Goal: Task Accomplishment & Management: Use online tool/utility

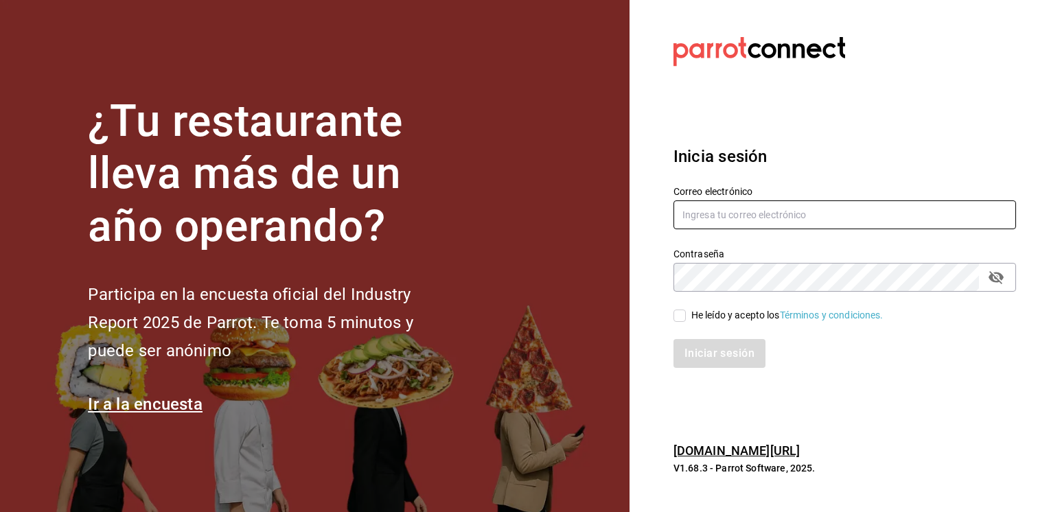
type input "[EMAIL_ADDRESS][PERSON_NAME][DOMAIN_NAME]"
click at [683, 312] on input "He leído y acepto los Términos y condiciones." at bounding box center [679, 315] width 12 height 12
checkbox input "true"
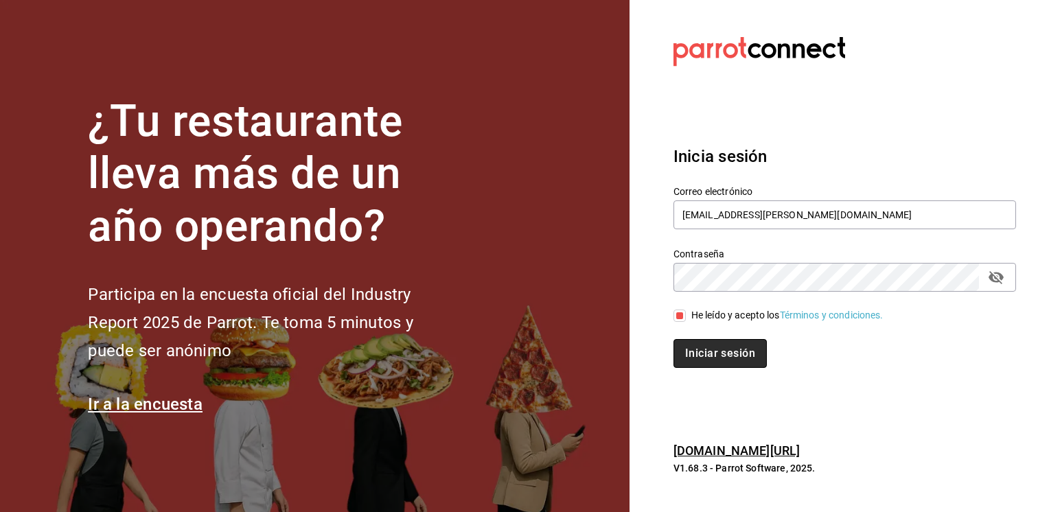
click at [695, 347] on button "Iniciar sesión" at bounding box center [719, 353] width 93 height 29
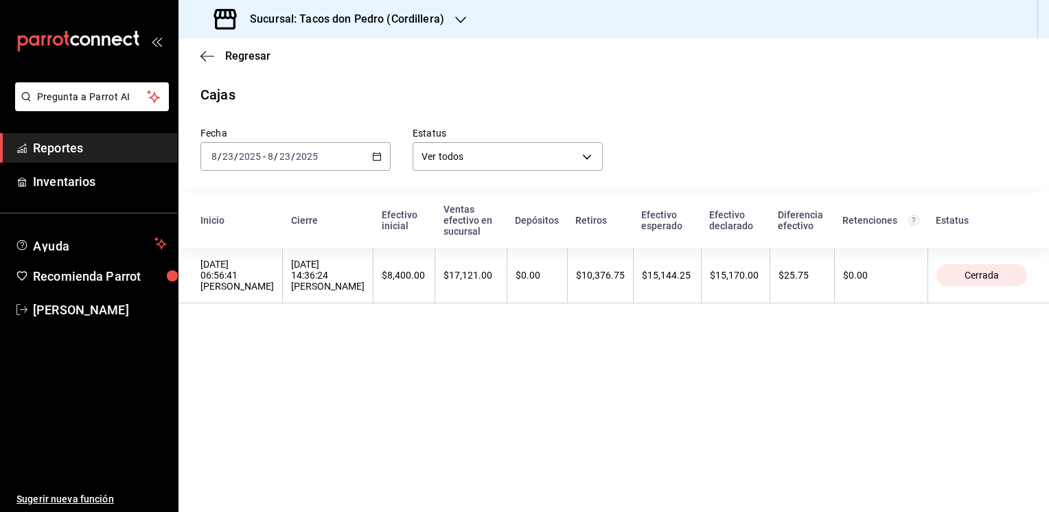
click at [460, 19] on icon "button" at bounding box center [460, 19] width 11 height 11
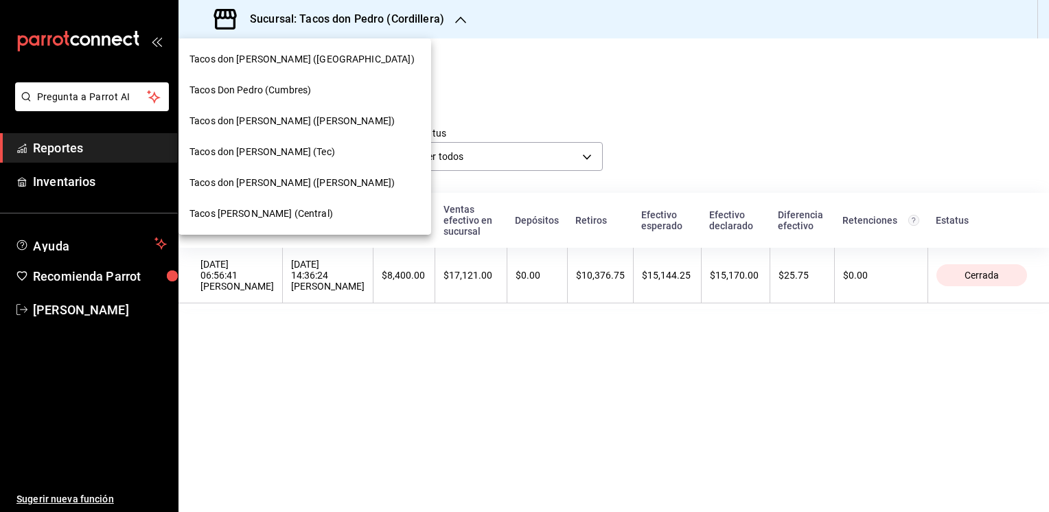
click at [242, 209] on span "Tacos [PERSON_NAME] (Central)" at bounding box center [260, 214] width 143 height 14
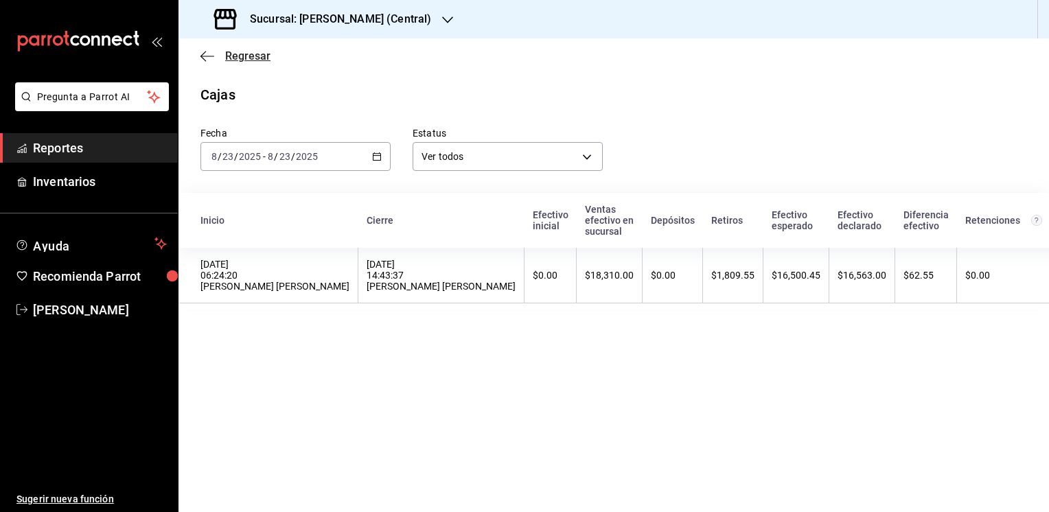
click at [213, 54] on icon "button" at bounding box center [207, 56] width 14 height 12
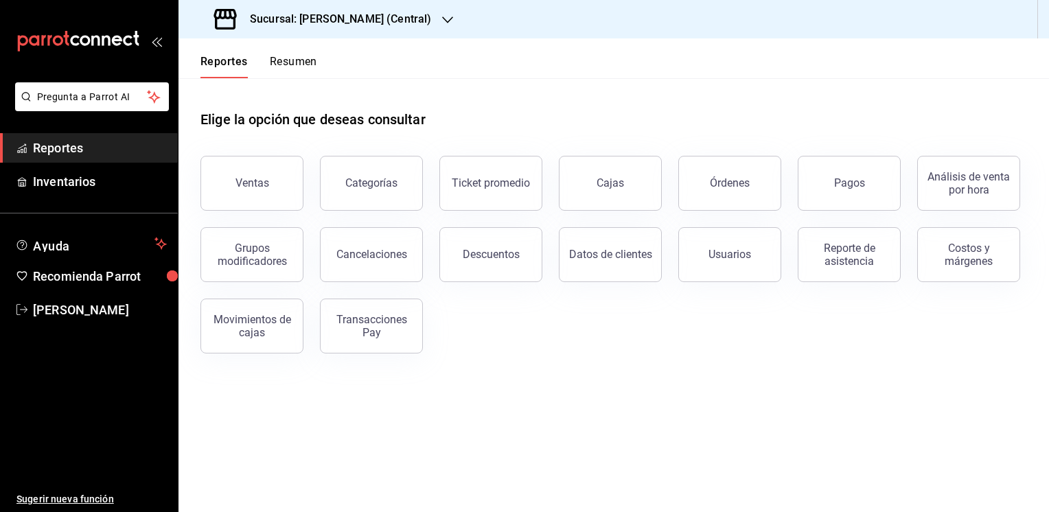
click at [285, 62] on button "Resumen" at bounding box center [293, 66] width 47 height 23
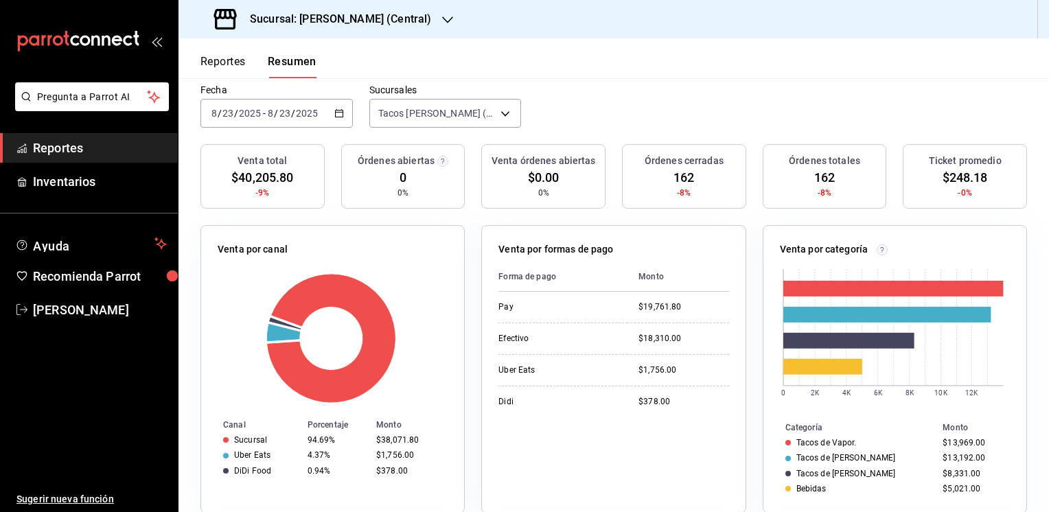
scroll to position [115, 0]
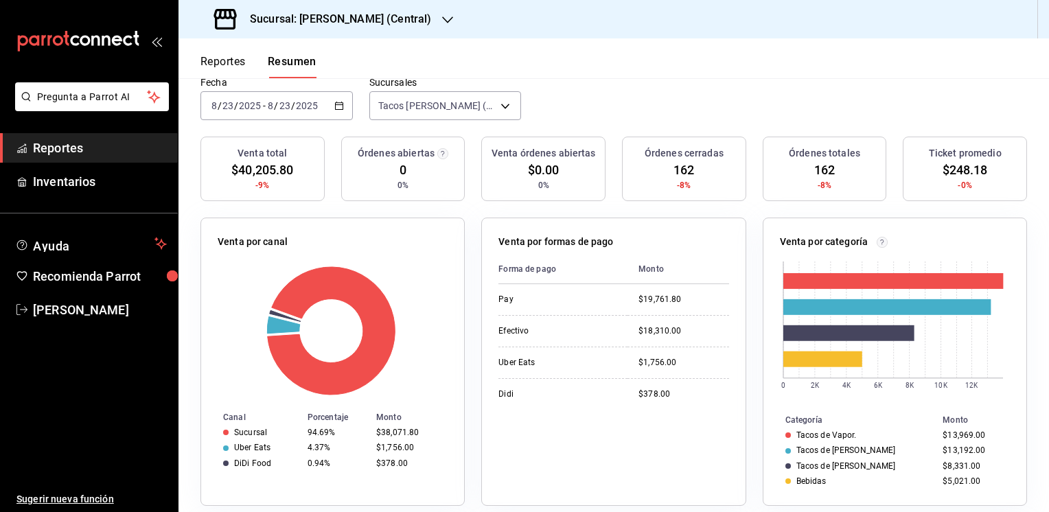
click at [235, 218] on div "Venta por canal Canal Porcentaje Monto Sucursal 94.69% $38,071.80 Uber Eats 4.3…" at bounding box center [332, 362] width 264 height 288
click at [213, 60] on button "Reportes" at bounding box center [222, 66] width 45 height 23
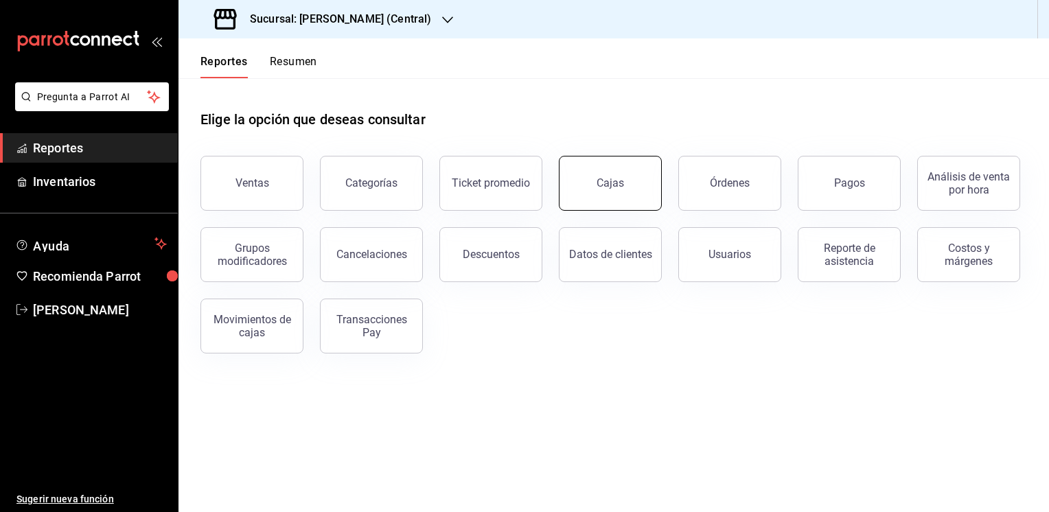
click at [612, 177] on div "Cajas" at bounding box center [609, 182] width 27 height 13
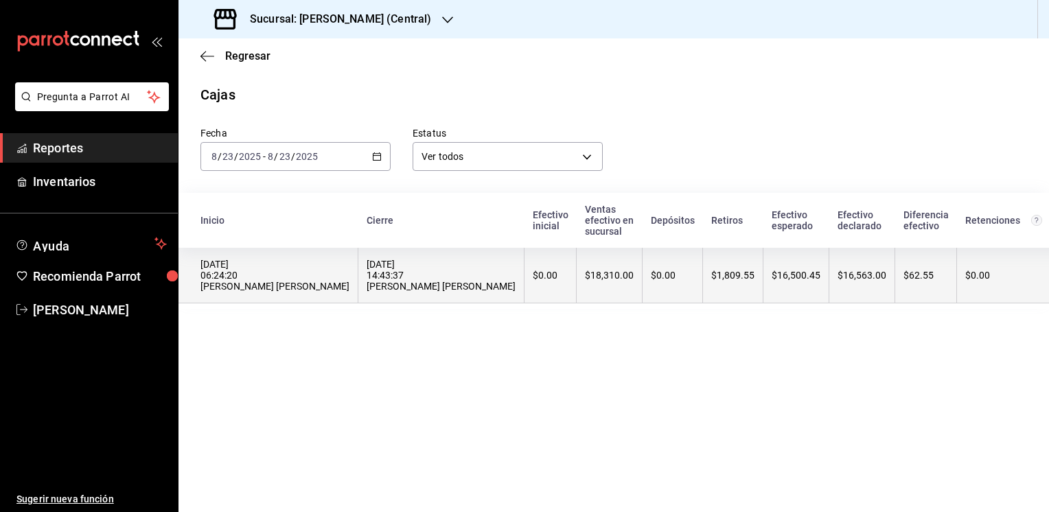
click at [717, 268] on th "$1,809.55" at bounding box center [733, 276] width 60 height 56
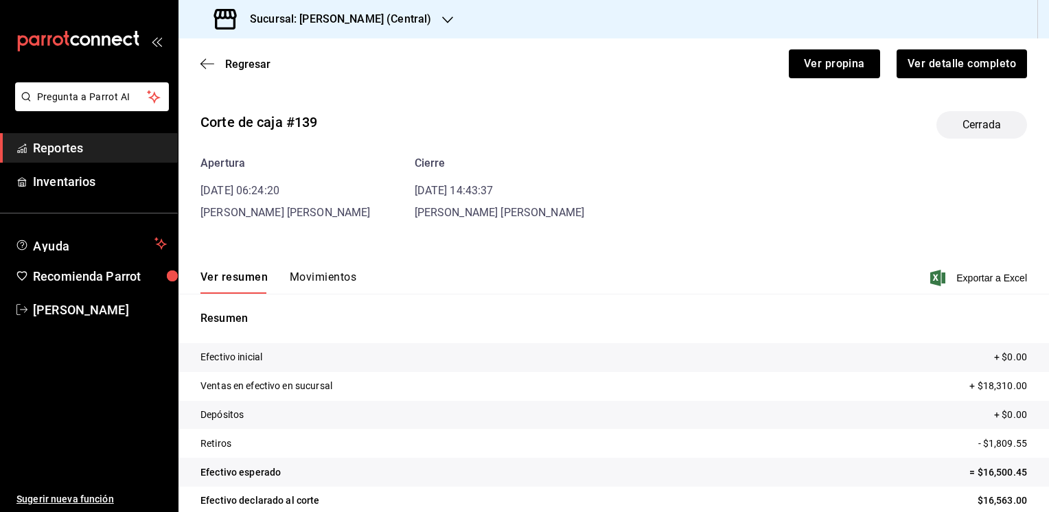
click at [329, 279] on button "Movimientos" at bounding box center [323, 281] width 67 height 23
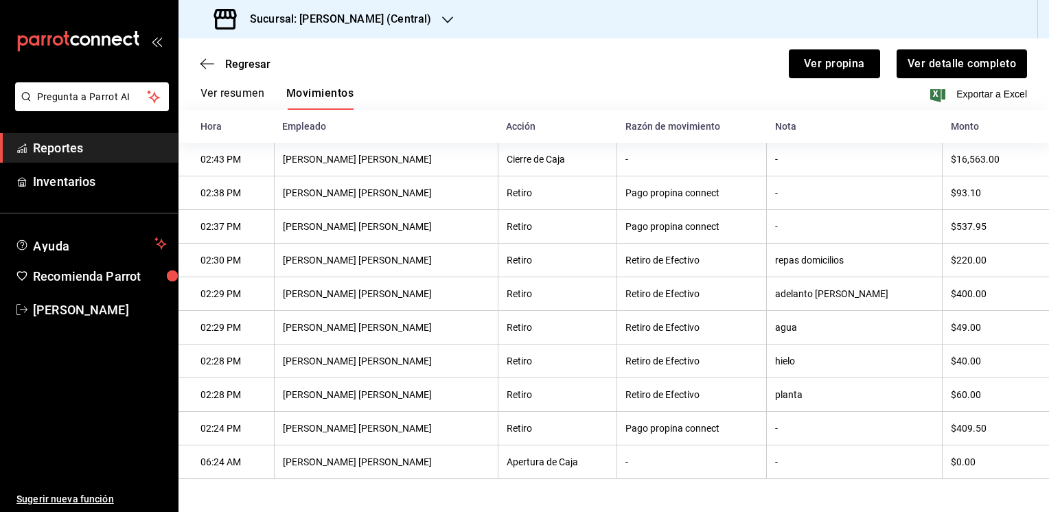
scroll to position [187, 0]
click at [244, 56] on div "Regresar Ver propina Ver detalle completo" at bounding box center [613, 63] width 870 height 51
click at [232, 61] on span "Regresar" at bounding box center [247, 64] width 45 height 13
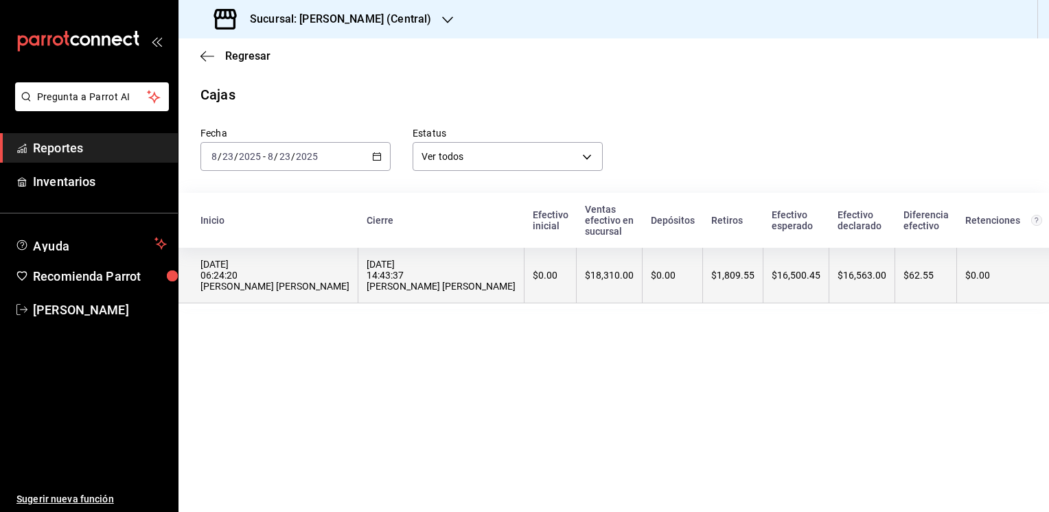
click at [651, 275] on div "$0.00" at bounding box center [672, 275] width 43 height 11
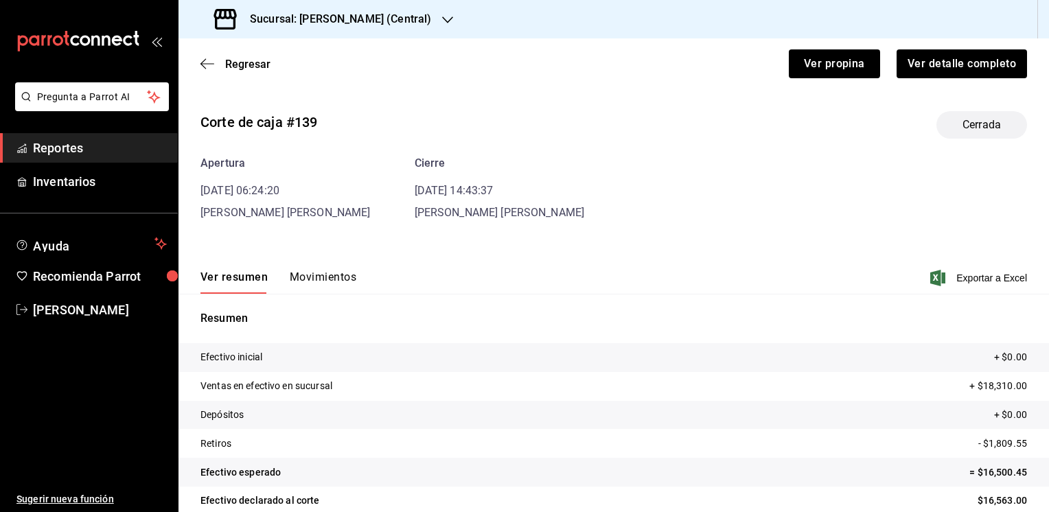
click at [326, 279] on button "Movimientos" at bounding box center [323, 281] width 67 height 23
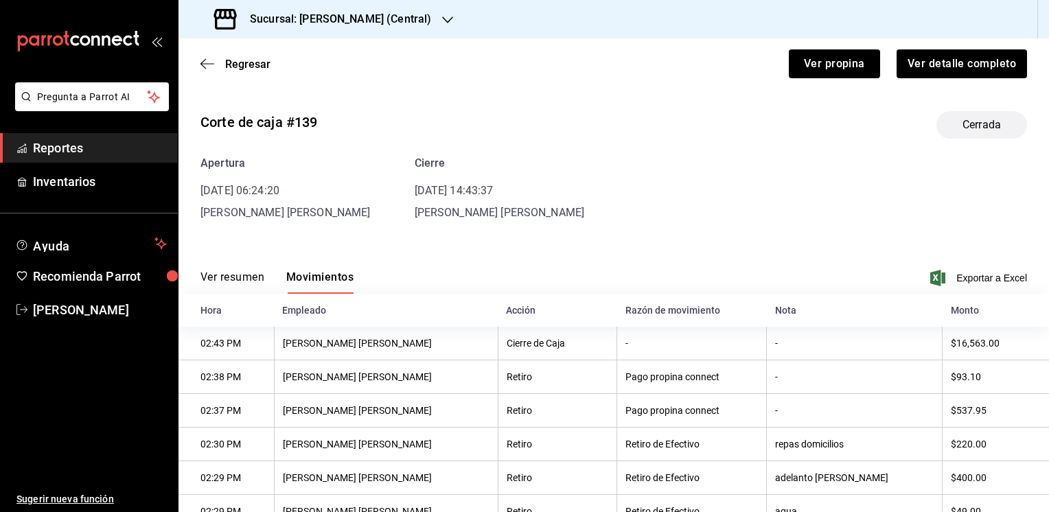
click at [225, 279] on button "Ver resumen" at bounding box center [232, 281] width 64 height 23
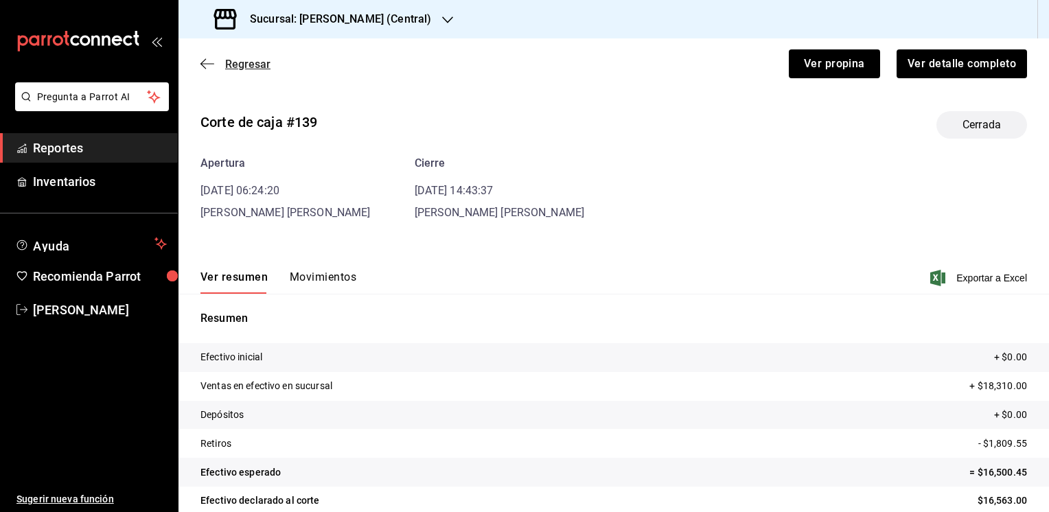
click at [234, 61] on span "Regresar" at bounding box center [247, 64] width 45 height 13
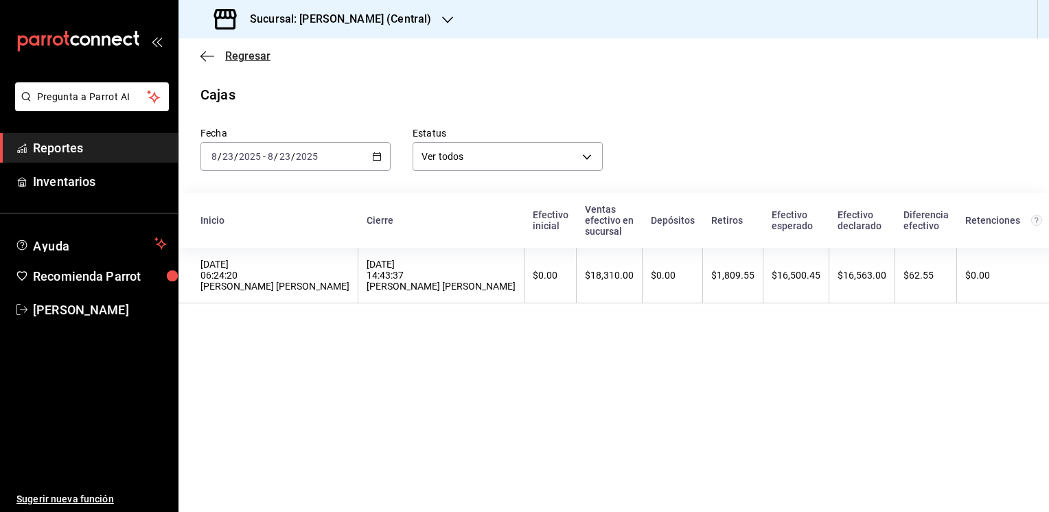
click at [250, 58] on span "Regresar" at bounding box center [247, 55] width 45 height 13
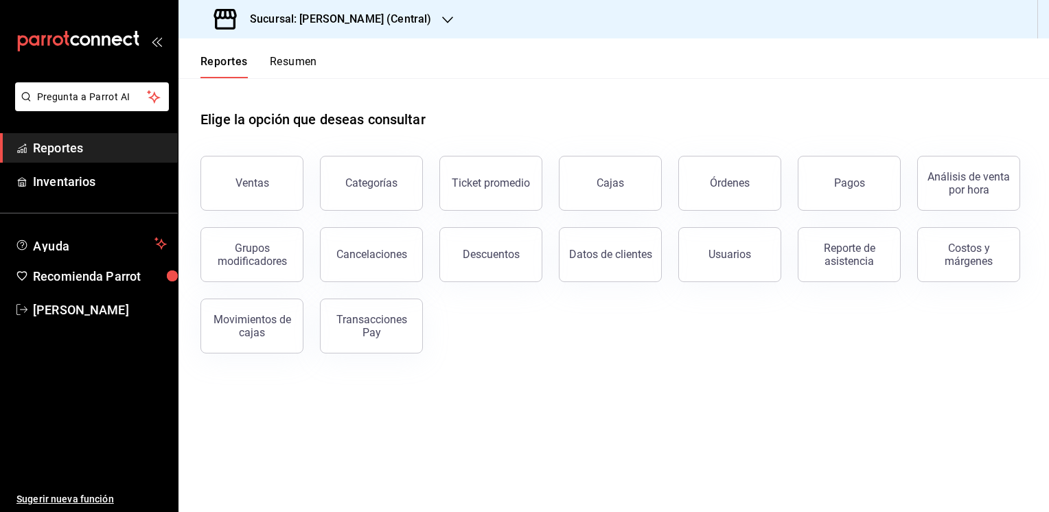
click at [448, 21] on icon "button" at bounding box center [447, 19] width 11 height 7
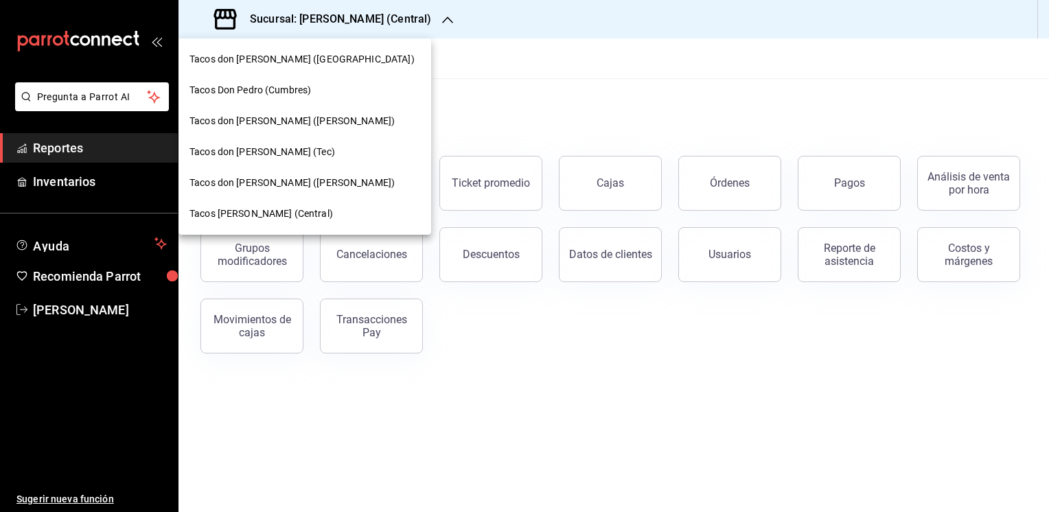
click at [244, 158] on span "Tacos don [PERSON_NAME] (Tec)" at bounding box center [261, 152] width 145 height 14
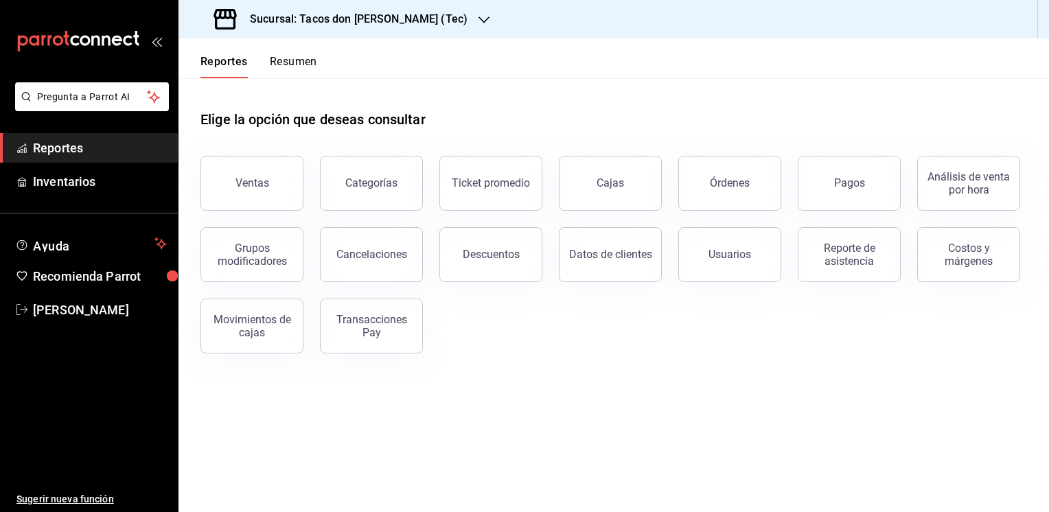
click at [298, 60] on button "Resumen" at bounding box center [293, 66] width 47 height 23
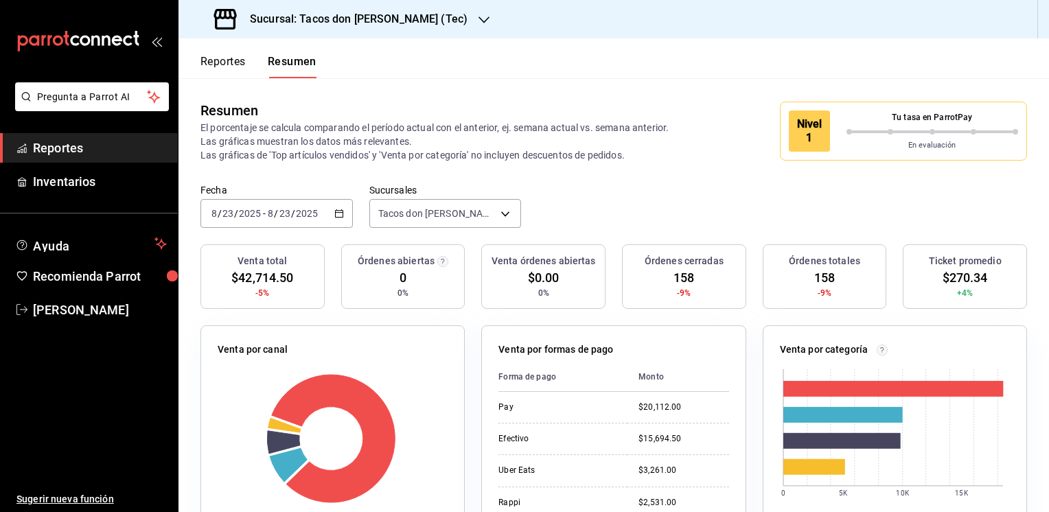
click at [202, 54] on div "Reportes Resumen" at bounding box center [247, 58] width 138 height 40
click at [217, 65] on button "Reportes" at bounding box center [222, 66] width 45 height 23
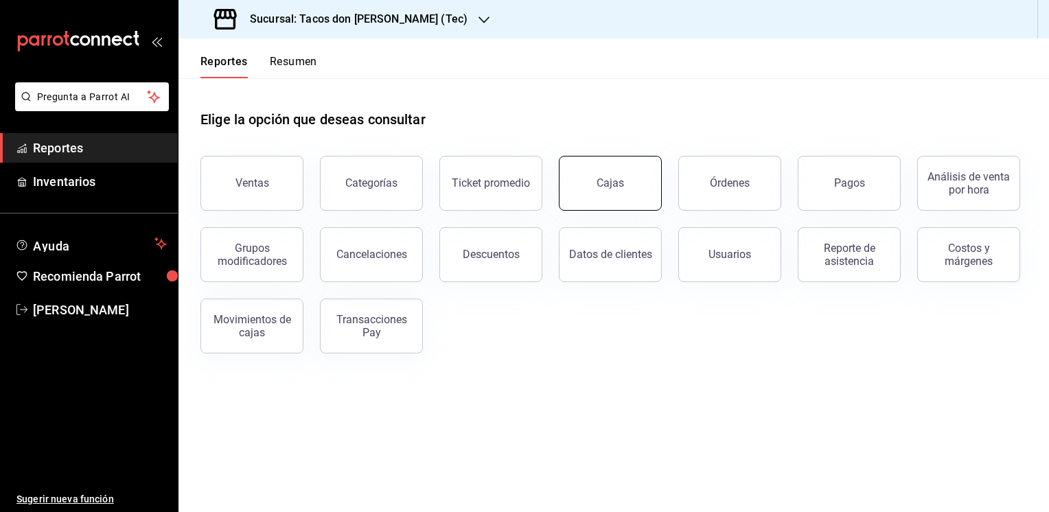
click at [615, 192] on button "Cajas" at bounding box center [610, 183] width 103 height 55
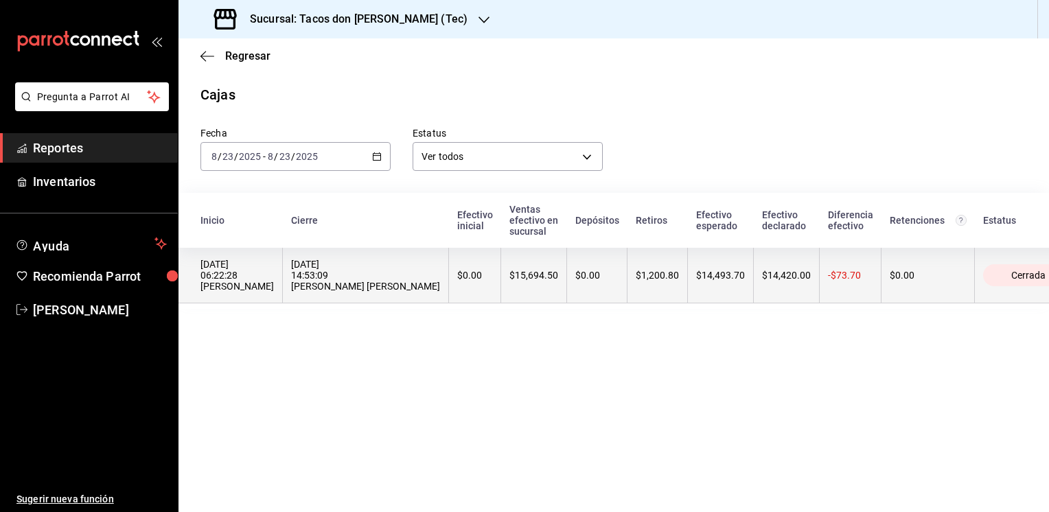
click at [688, 261] on th "$14,493.70" at bounding box center [721, 276] width 66 height 56
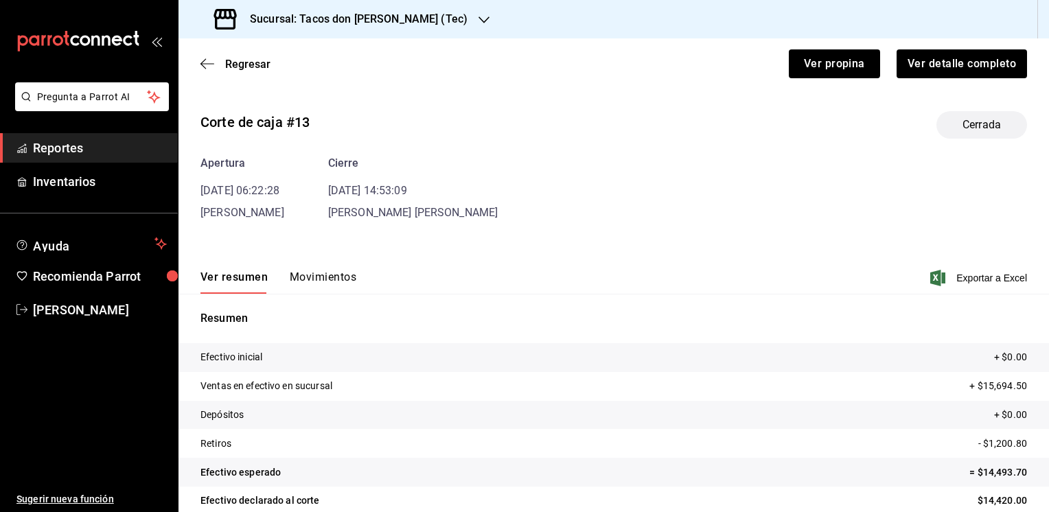
click at [318, 273] on button "Movimientos" at bounding box center [323, 281] width 67 height 23
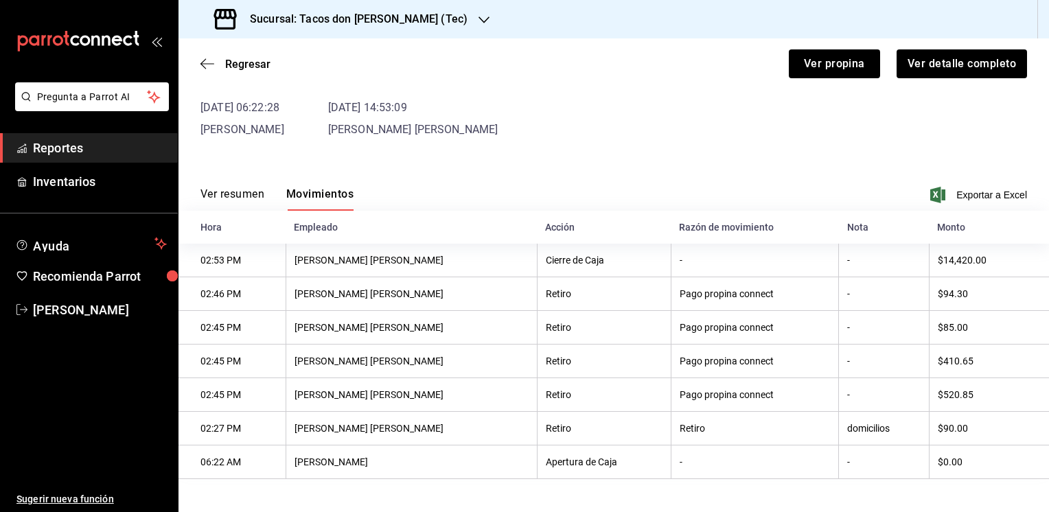
scroll to position [85, 0]
click at [232, 58] on span "Regresar" at bounding box center [247, 64] width 45 height 13
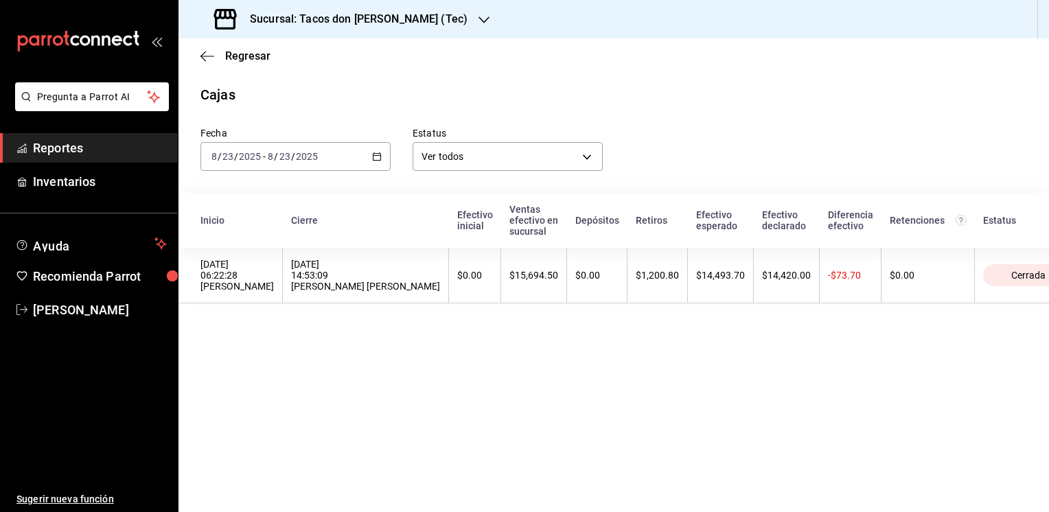
click at [478, 18] on icon "button" at bounding box center [483, 19] width 11 height 11
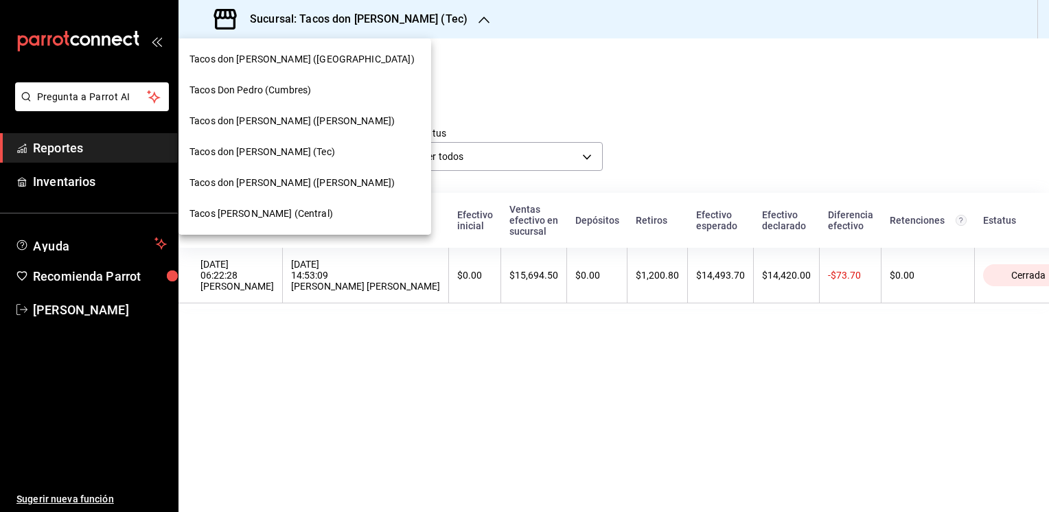
click at [296, 58] on span "Tacos don [PERSON_NAME] ([GEOGRAPHIC_DATA])" at bounding box center [301, 59] width 225 height 14
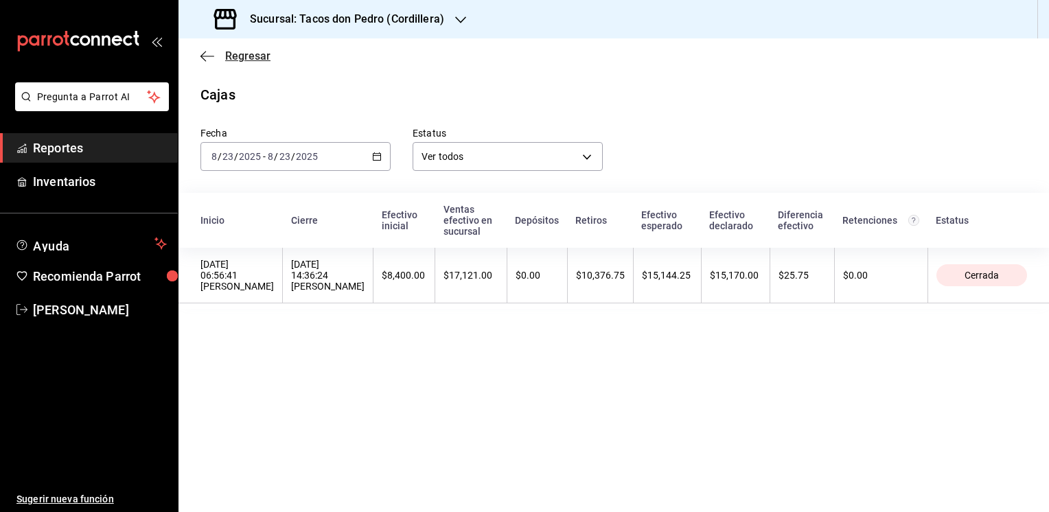
click at [235, 53] on span "Regresar" at bounding box center [247, 55] width 45 height 13
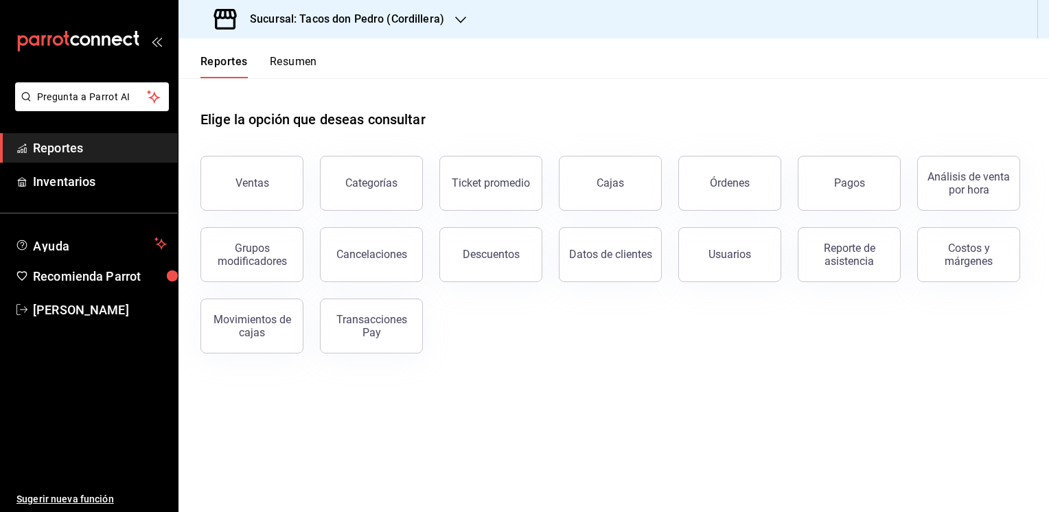
click at [294, 62] on button "Resumen" at bounding box center [293, 66] width 47 height 23
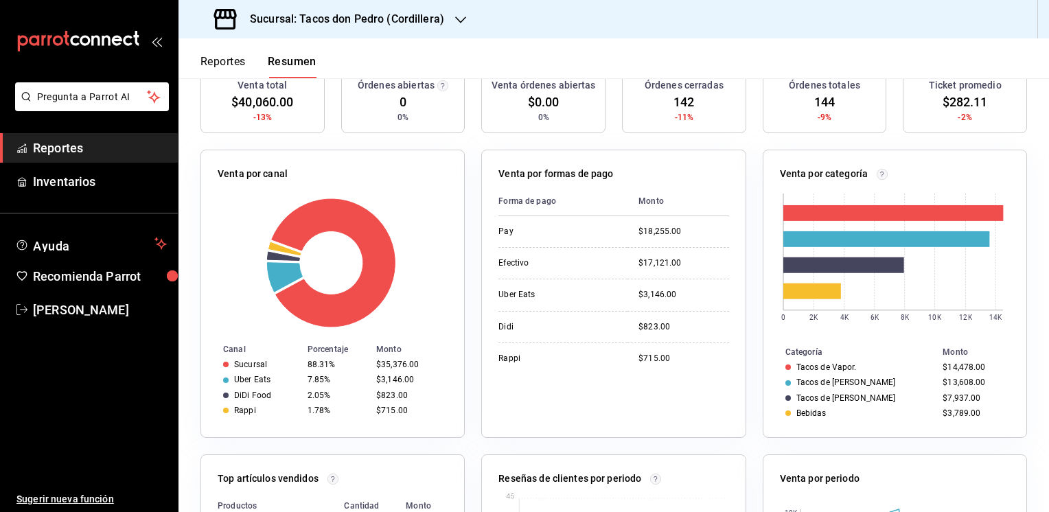
scroll to position [173, 0]
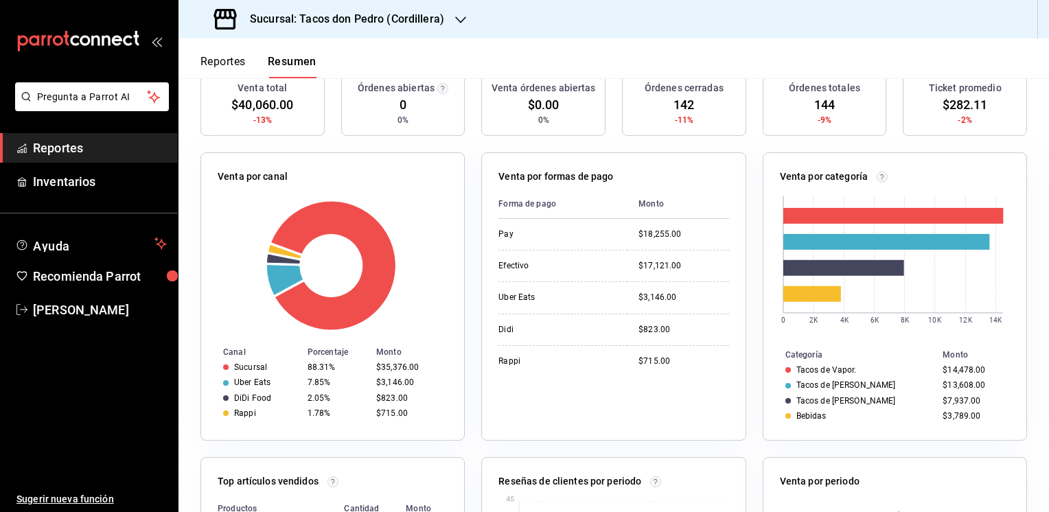
click at [220, 60] on button "Reportes" at bounding box center [222, 66] width 45 height 23
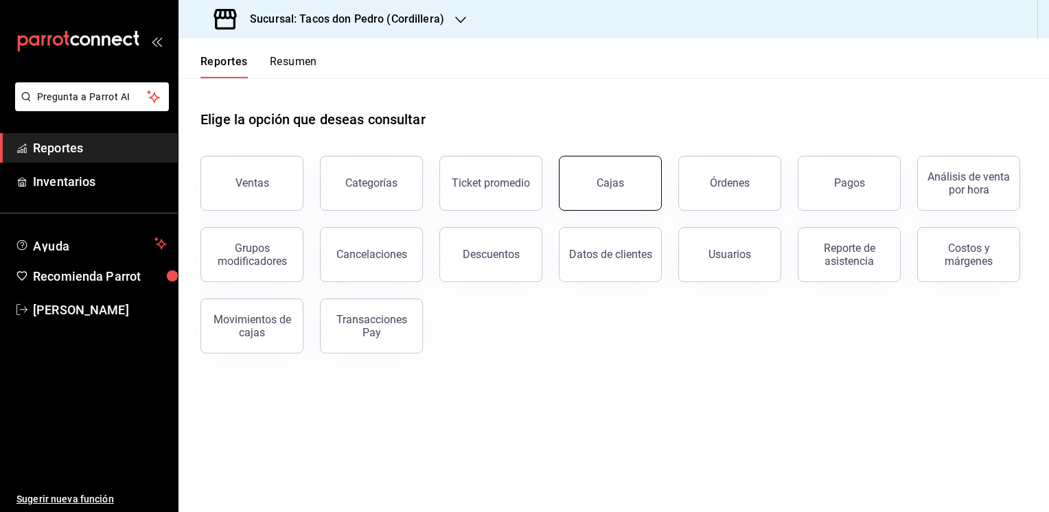
click at [610, 187] on div "Cajas" at bounding box center [609, 182] width 27 height 13
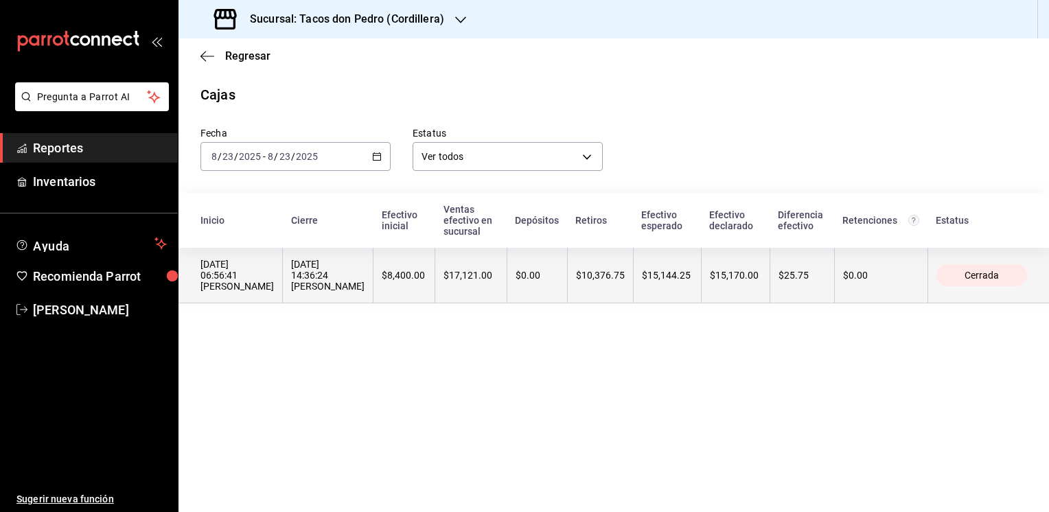
click at [655, 255] on th "$15,144.25" at bounding box center [667, 276] width 68 height 56
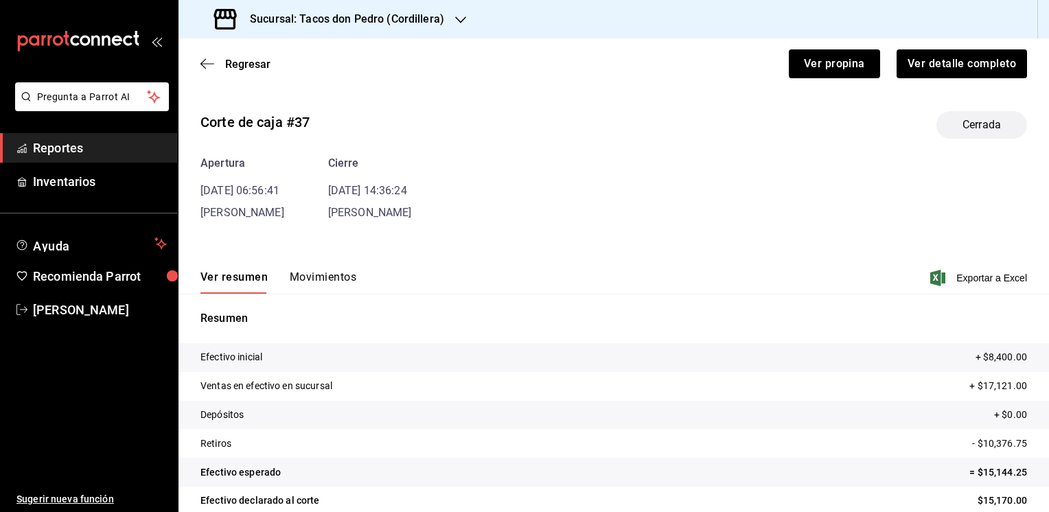
click at [316, 275] on button "Movimientos" at bounding box center [323, 281] width 67 height 23
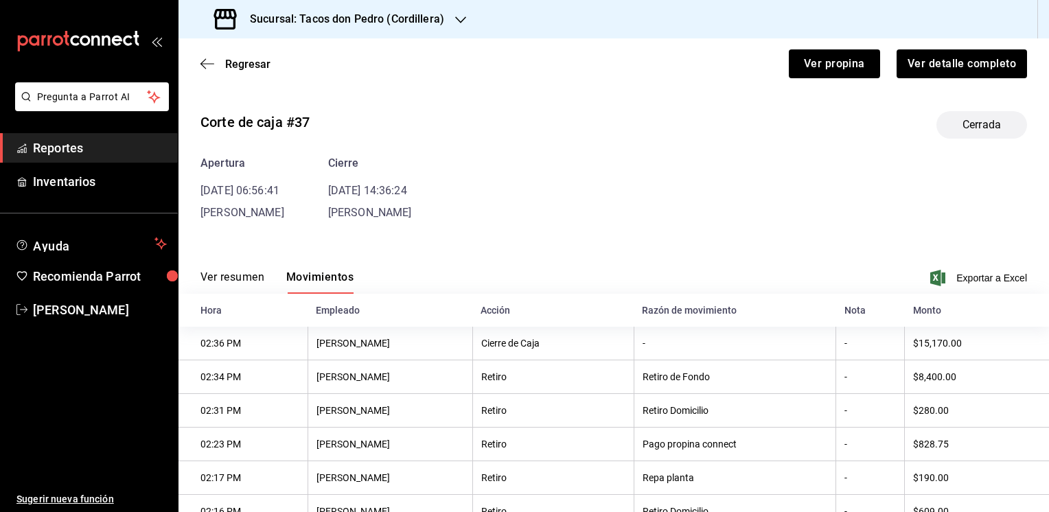
scroll to position [154, 0]
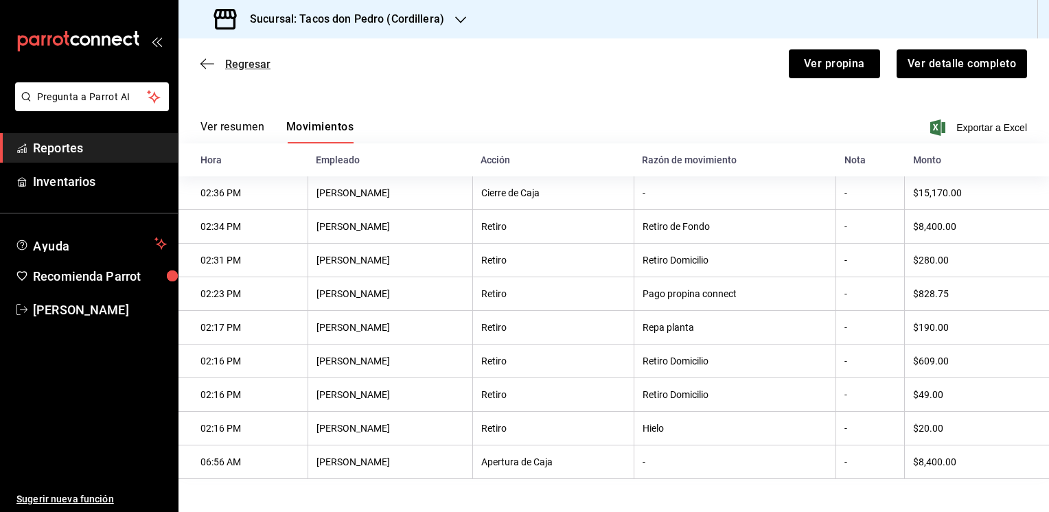
click at [231, 58] on span "Regresar" at bounding box center [247, 64] width 45 height 13
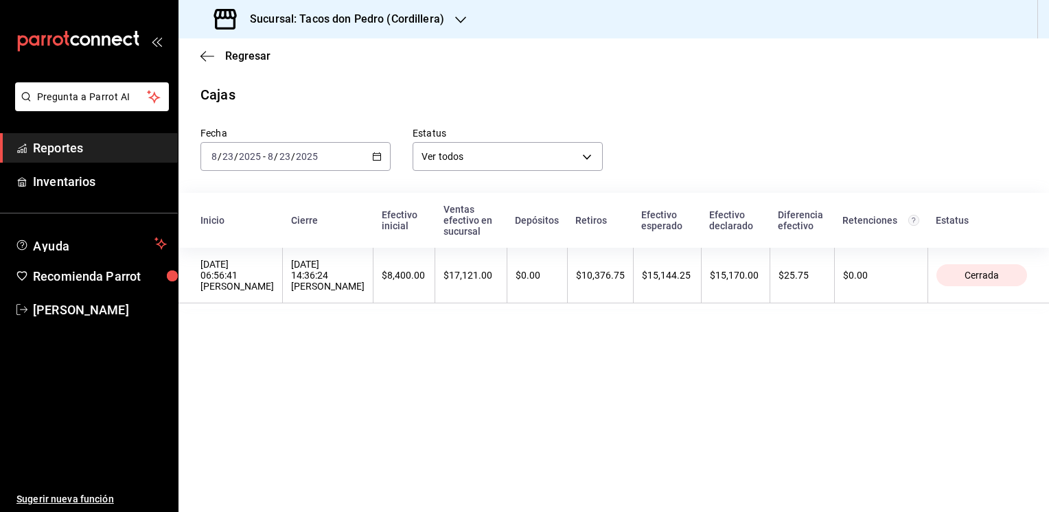
click at [455, 15] on icon "button" at bounding box center [460, 19] width 11 height 11
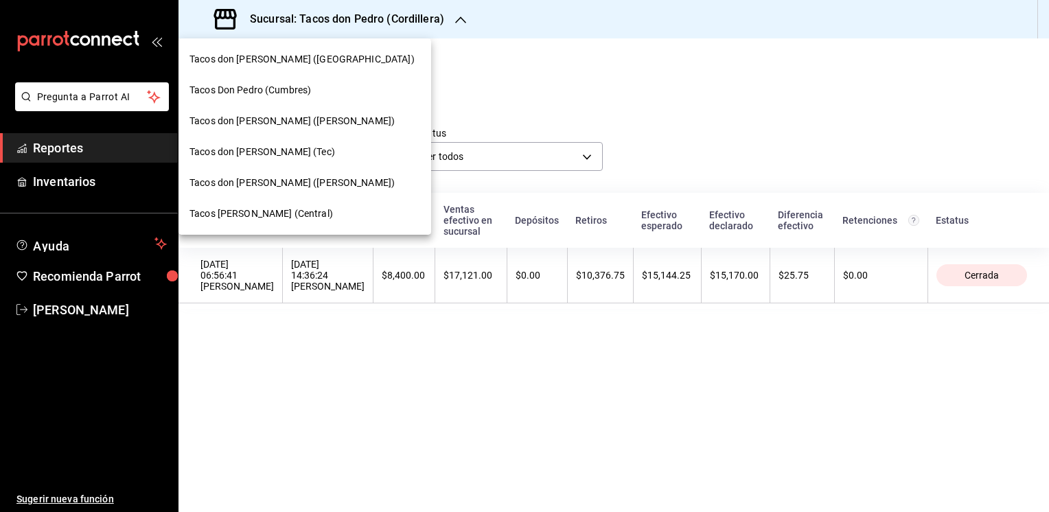
click at [272, 93] on span "Tacos Don Pedro (Cumbres)" at bounding box center [249, 90] width 121 height 14
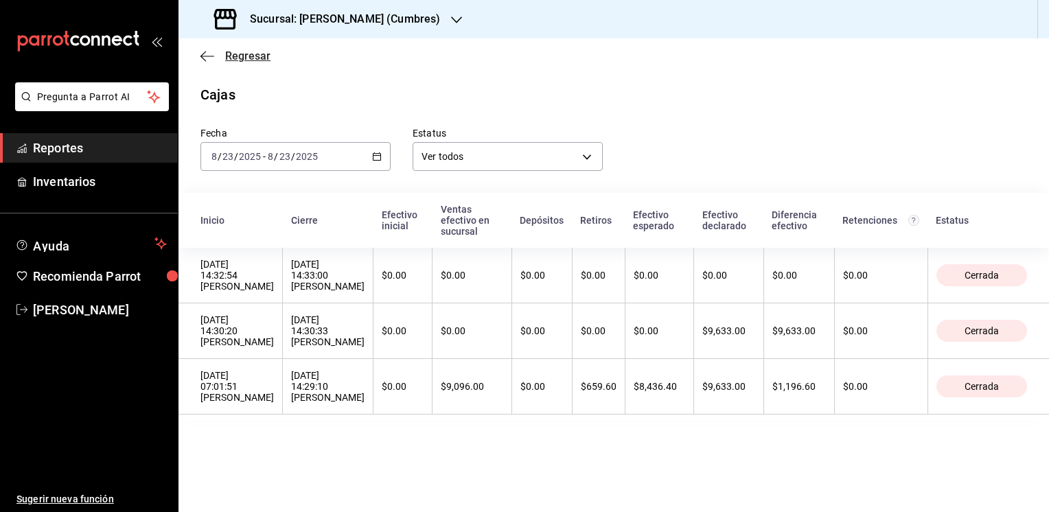
click at [233, 53] on span "Regresar" at bounding box center [247, 55] width 45 height 13
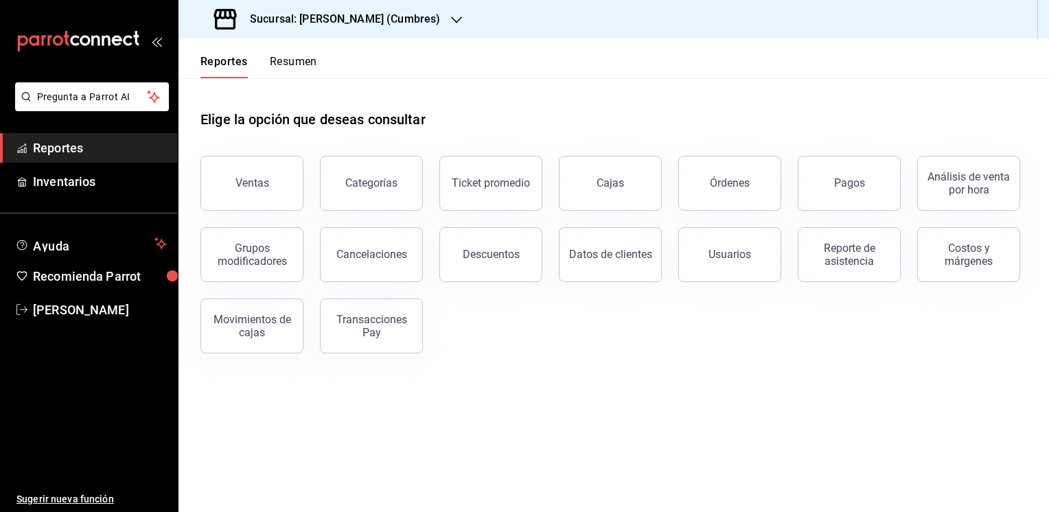
click at [299, 62] on button "Resumen" at bounding box center [293, 66] width 47 height 23
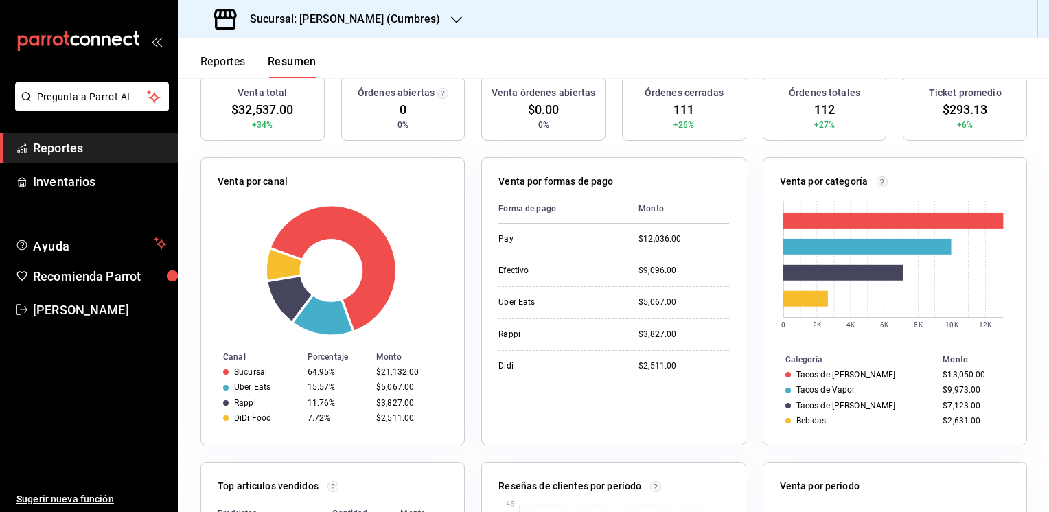
scroll to position [170, 0]
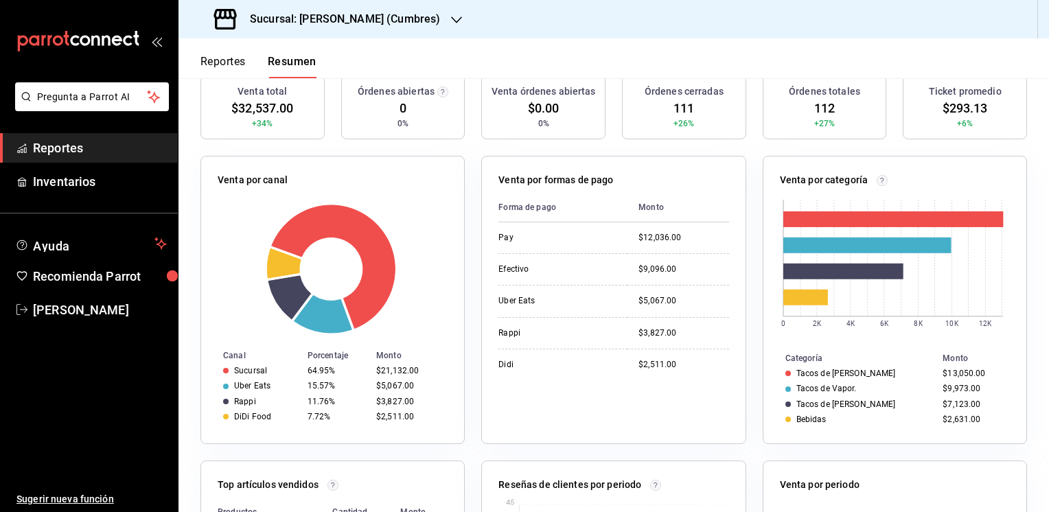
click at [793, 335] on rect at bounding box center [893, 265] width 227 height 144
click at [221, 58] on button "Reportes" at bounding box center [222, 66] width 45 height 23
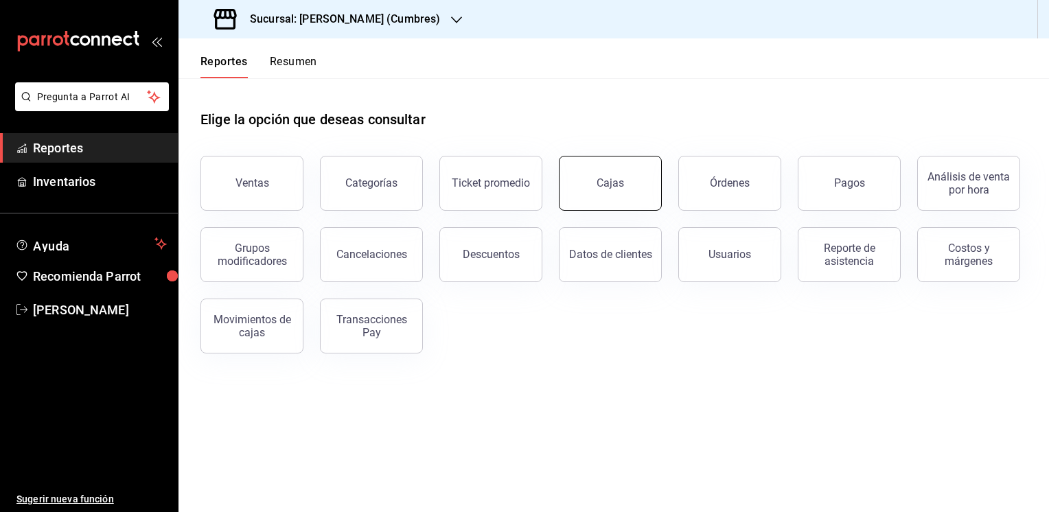
click at [616, 176] on button "Cajas" at bounding box center [610, 183] width 103 height 55
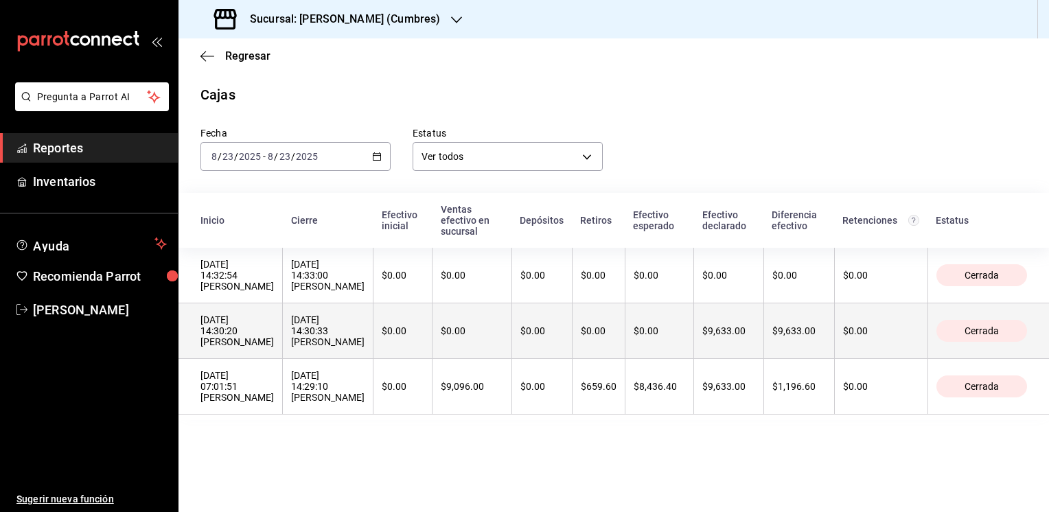
click at [609, 325] on th "$0.00" at bounding box center [598, 331] width 53 height 56
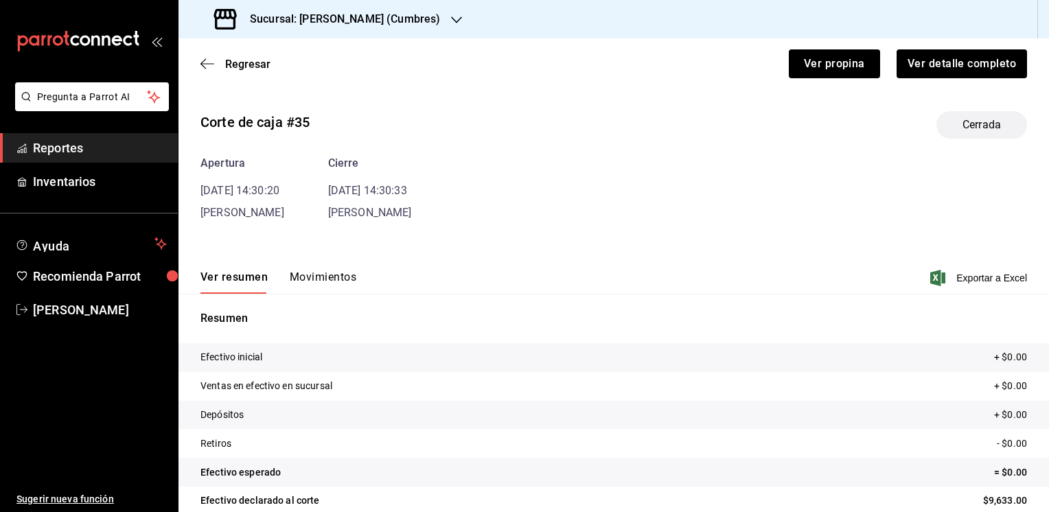
click at [336, 277] on button "Movimientos" at bounding box center [323, 281] width 67 height 23
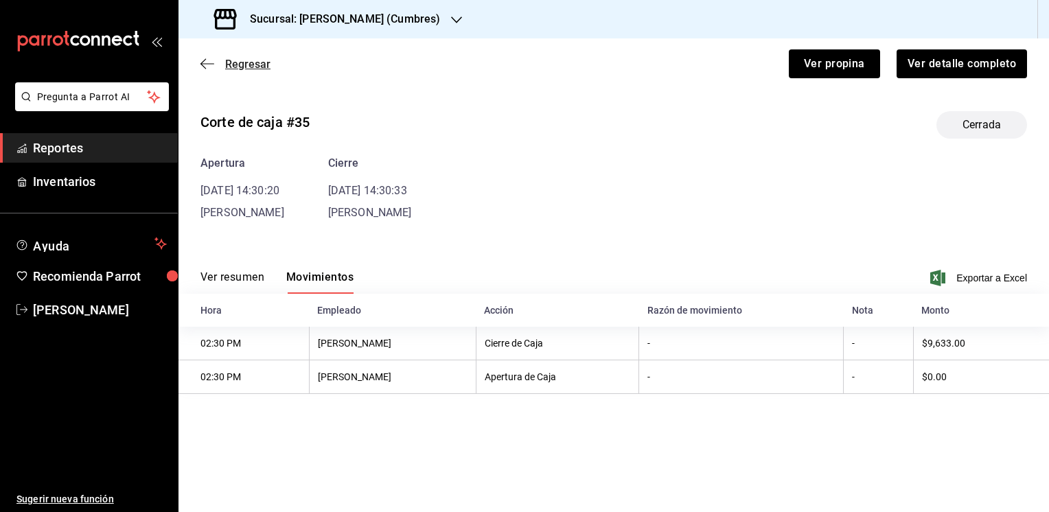
click at [255, 59] on span "Regresar" at bounding box center [247, 64] width 45 height 13
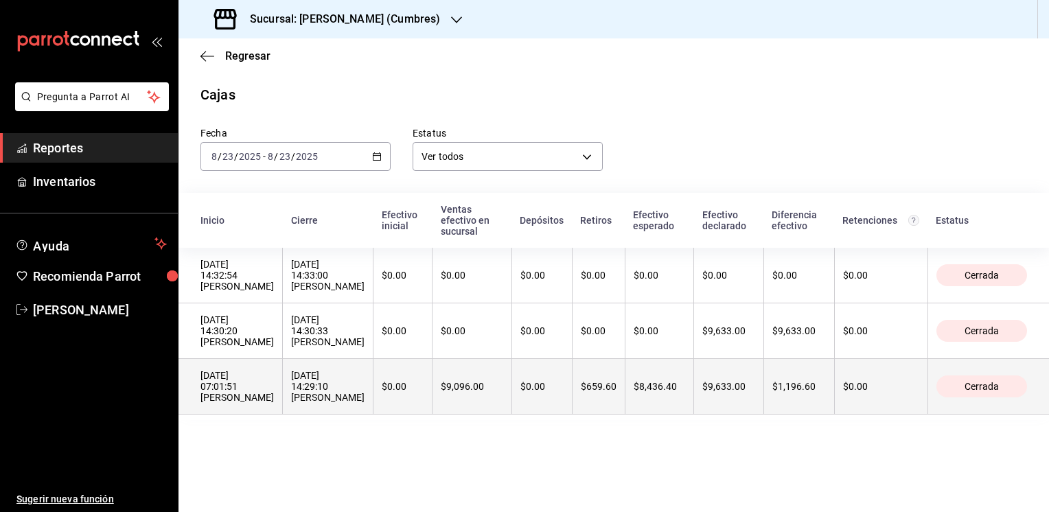
click at [675, 381] on div "$8,436.40" at bounding box center [658, 386] width 51 height 11
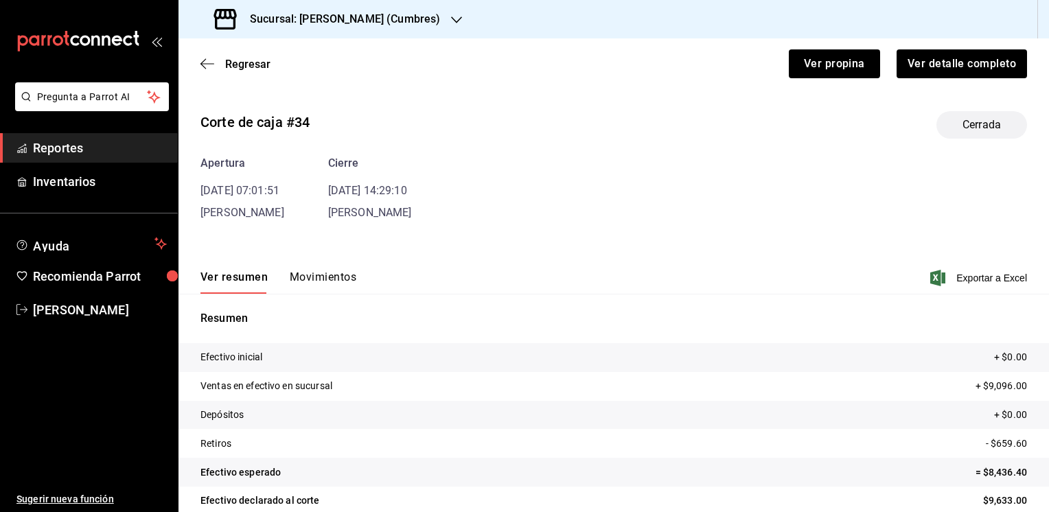
click at [303, 277] on button "Movimientos" at bounding box center [323, 281] width 67 height 23
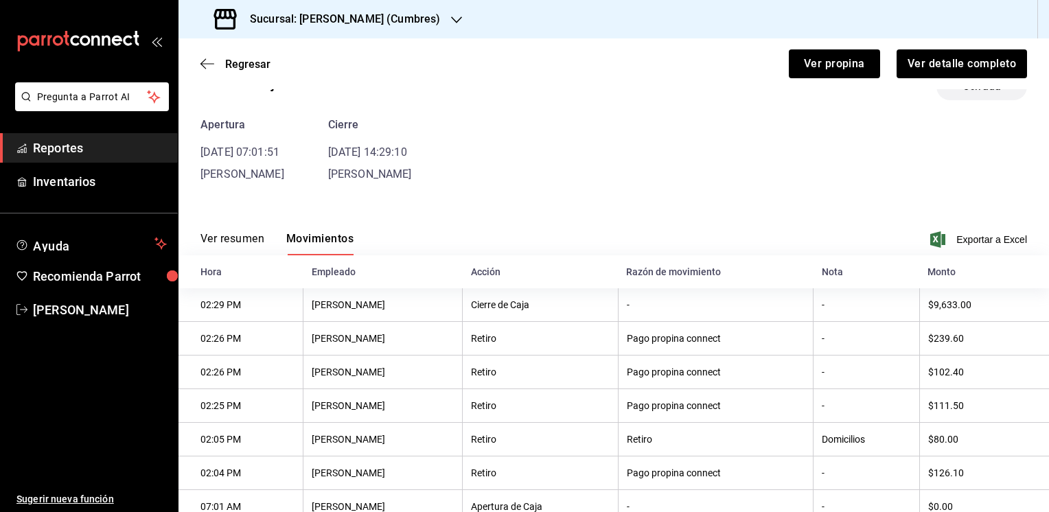
scroll to position [86, 0]
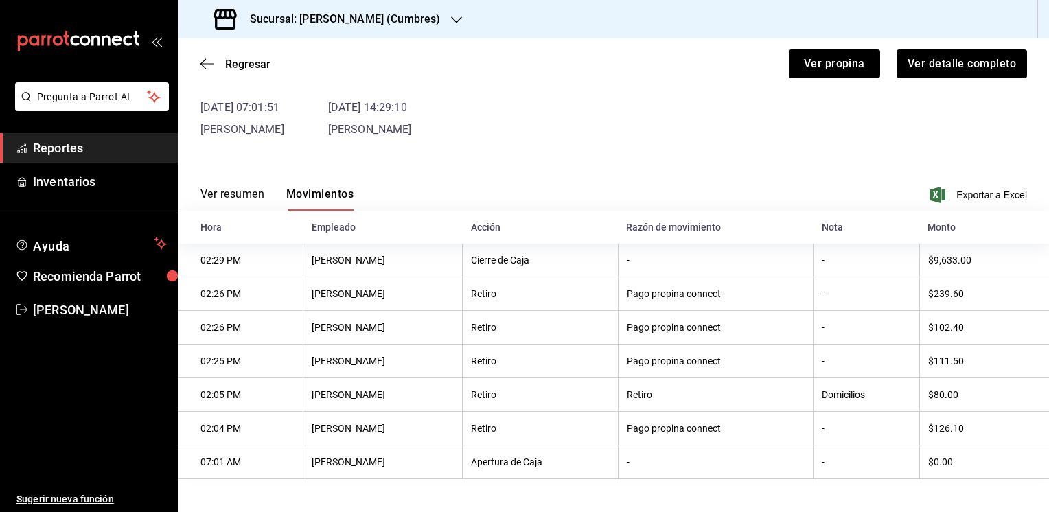
click at [198, 62] on div "Regresar Ver propina Ver detalle completo" at bounding box center [613, 63] width 870 height 51
click at [240, 67] on span "Regresar" at bounding box center [247, 64] width 45 height 13
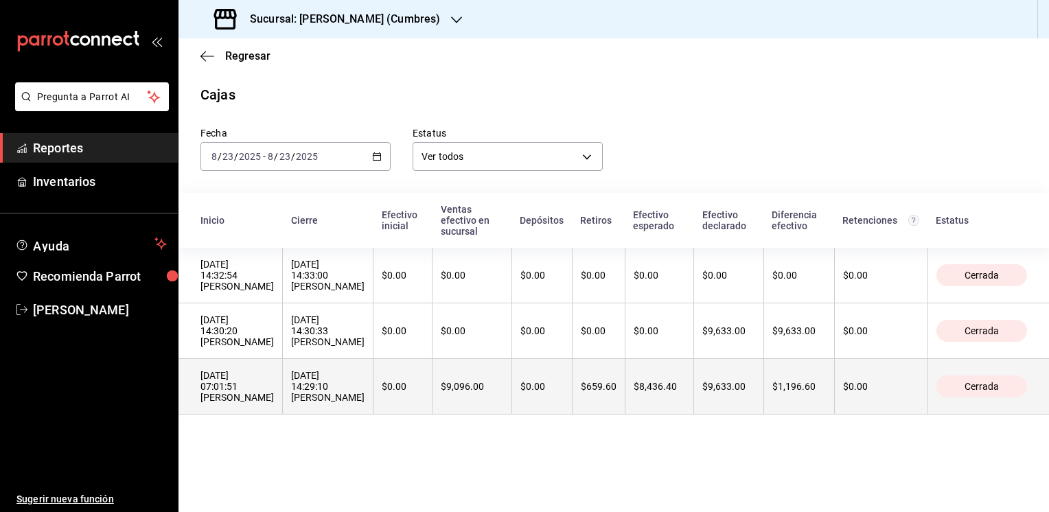
click at [721, 384] on div "$9,633.00" at bounding box center [728, 386] width 52 height 11
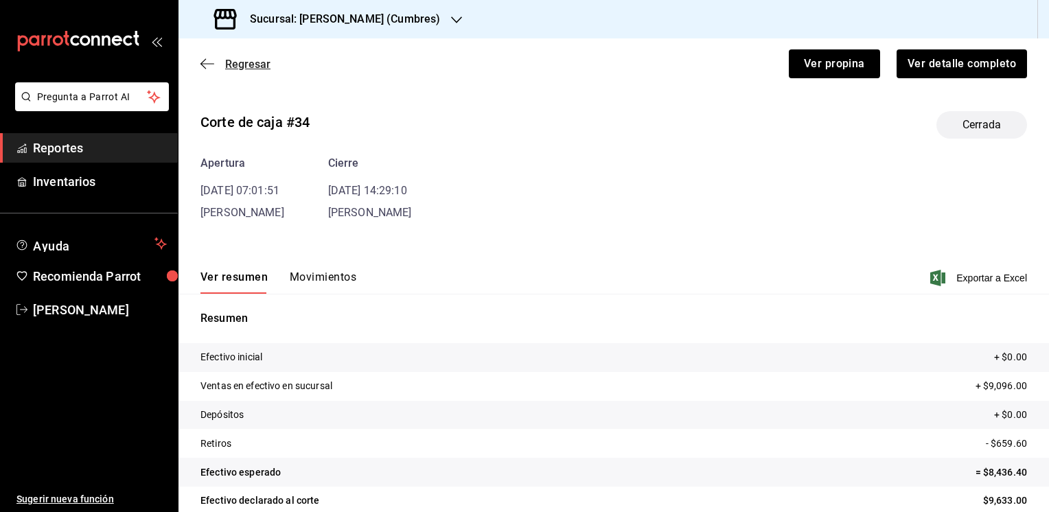
click at [235, 64] on span "Regresar" at bounding box center [247, 64] width 45 height 13
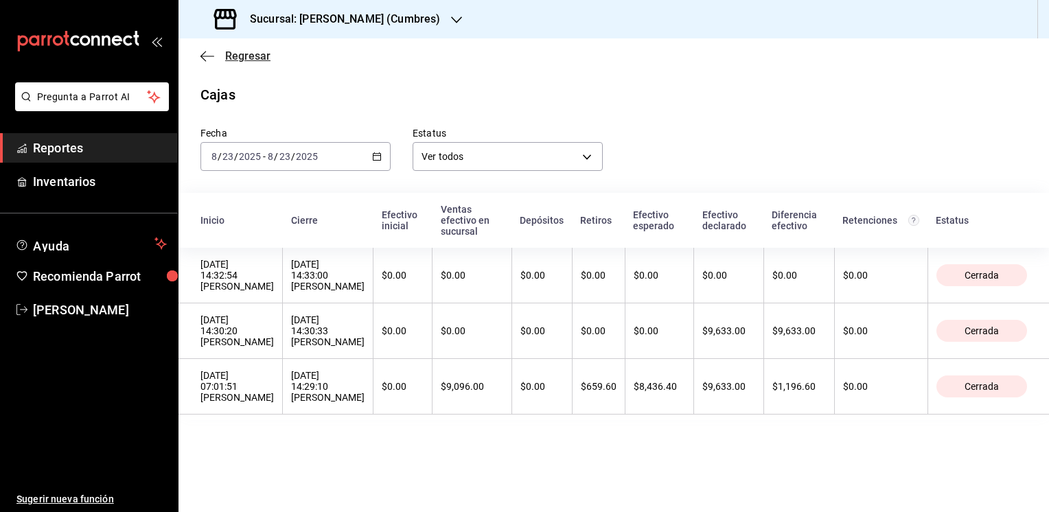
click at [205, 56] on icon "button" at bounding box center [207, 56] width 14 height 1
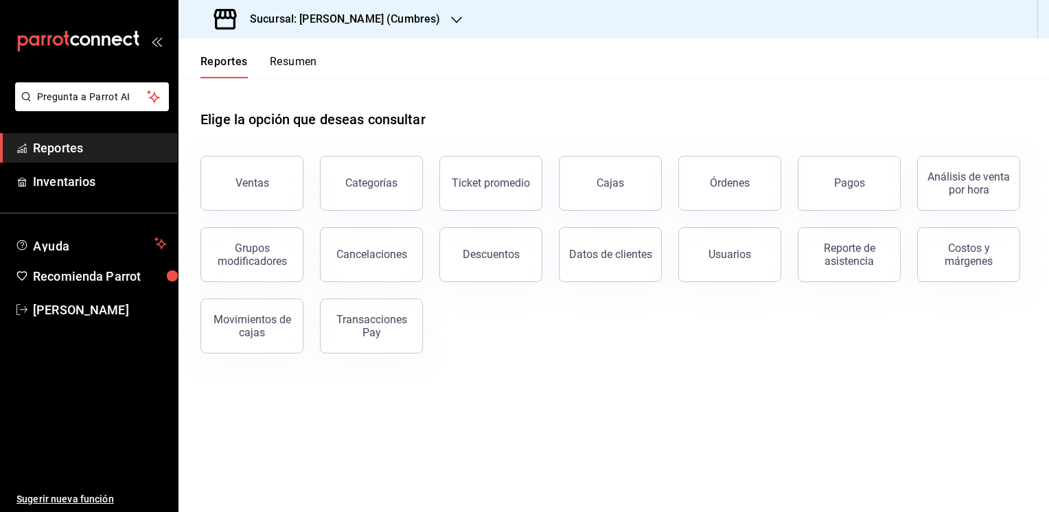
click at [458, 19] on icon "button" at bounding box center [456, 19] width 11 height 7
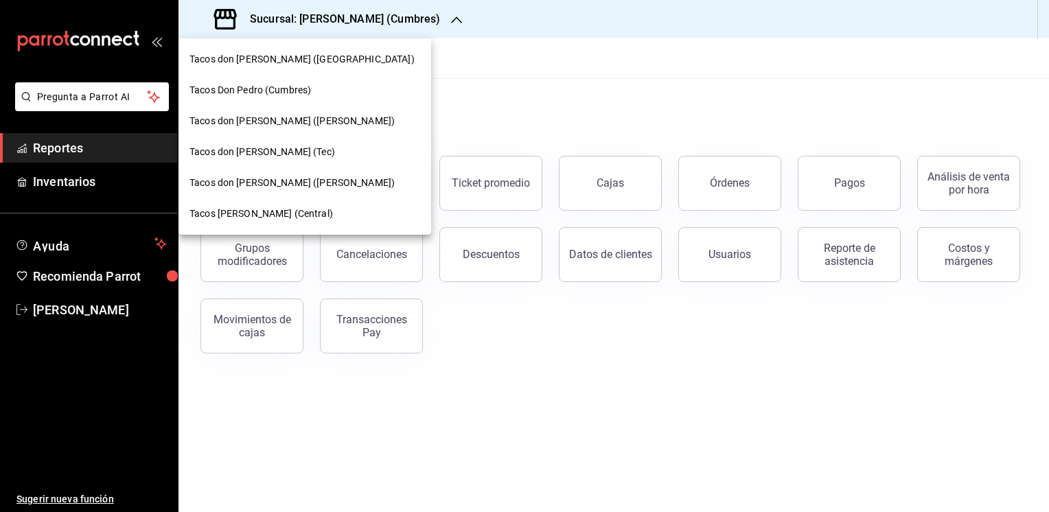
click at [272, 112] on div "Tacos don [PERSON_NAME] ([PERSON_NAME])" at bounding box center [304, 121] width 253 height 31
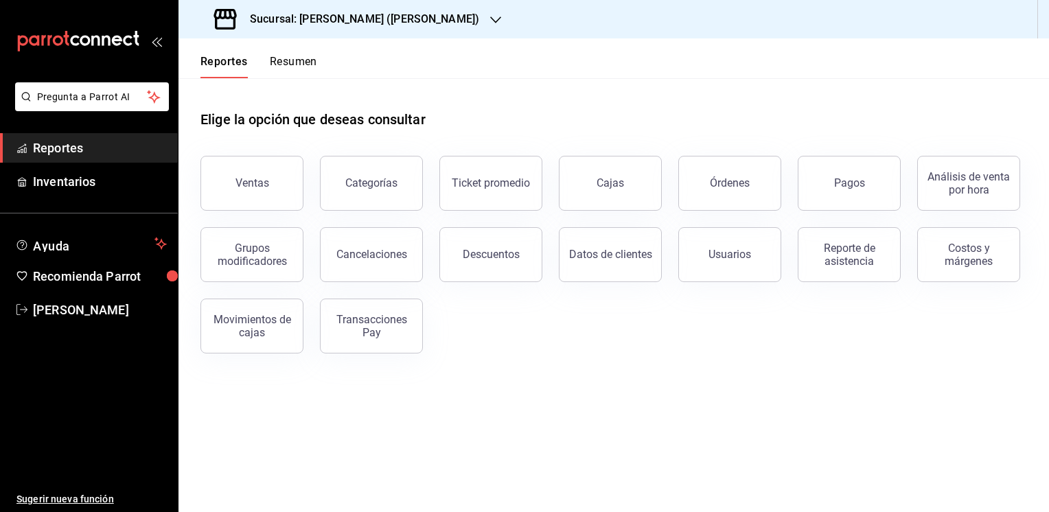
click at [289, 59] on button "Resumen" at bounding box center [293, 66] width 47 height 23
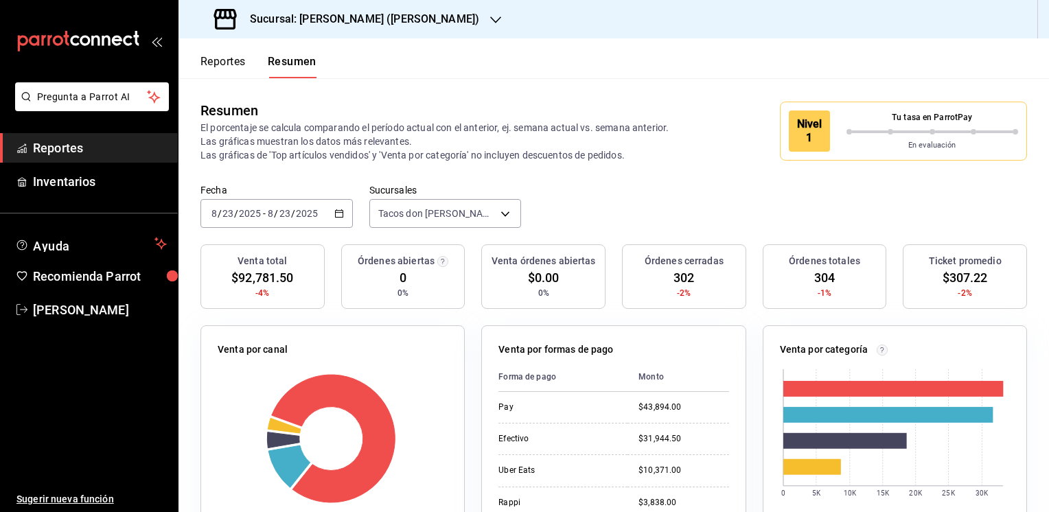
click at [227, 65] on button "Reportes" at bounding box center [222, 66] width 45 height 23
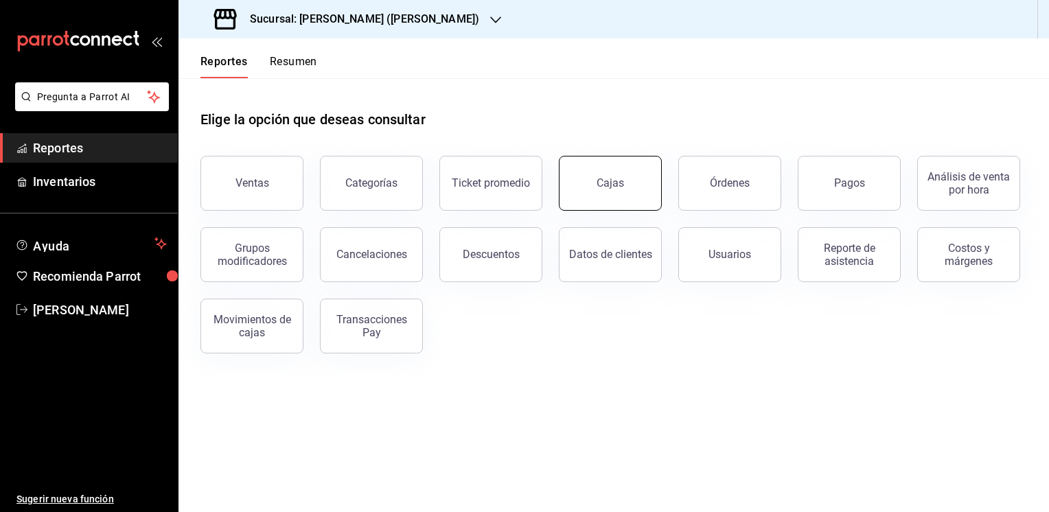
click at [602, 188] on div "Cajas" at bounding box center [609, 182] width 27 height 13
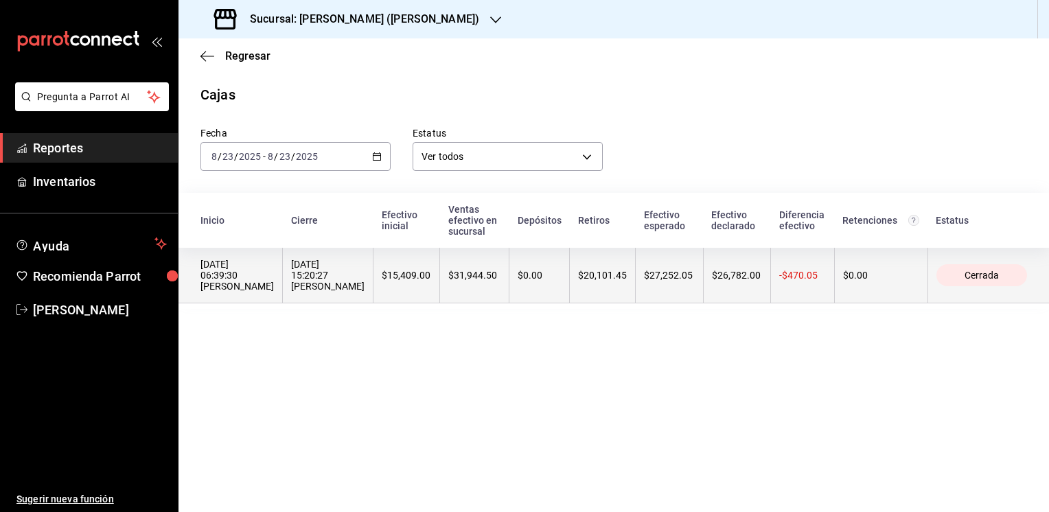
click at [553, 288] on th "$0.00" at bounding box center [539, 276] width 60 height 56
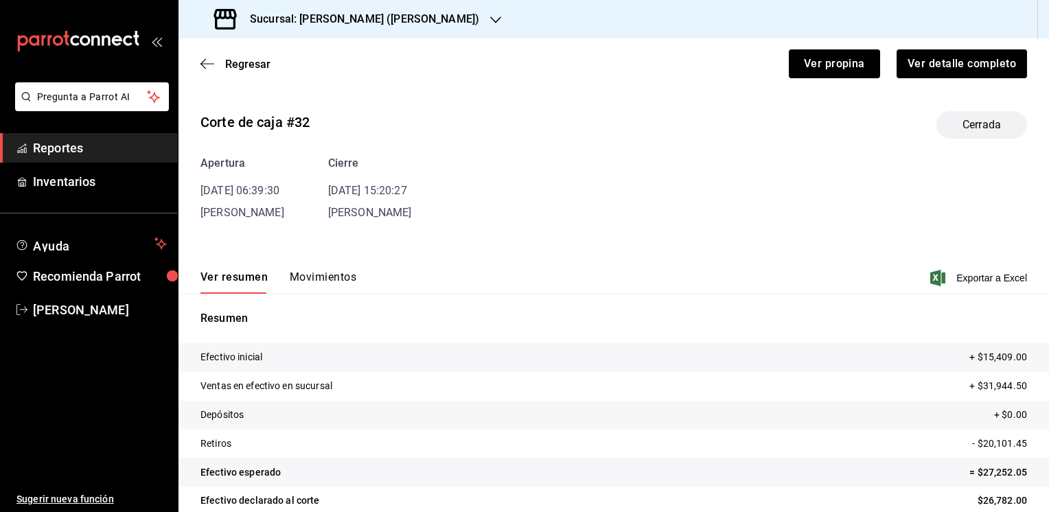
click at [328, 273] on button "Movimientos" at bounding box center [323, 281] width 67 height 23
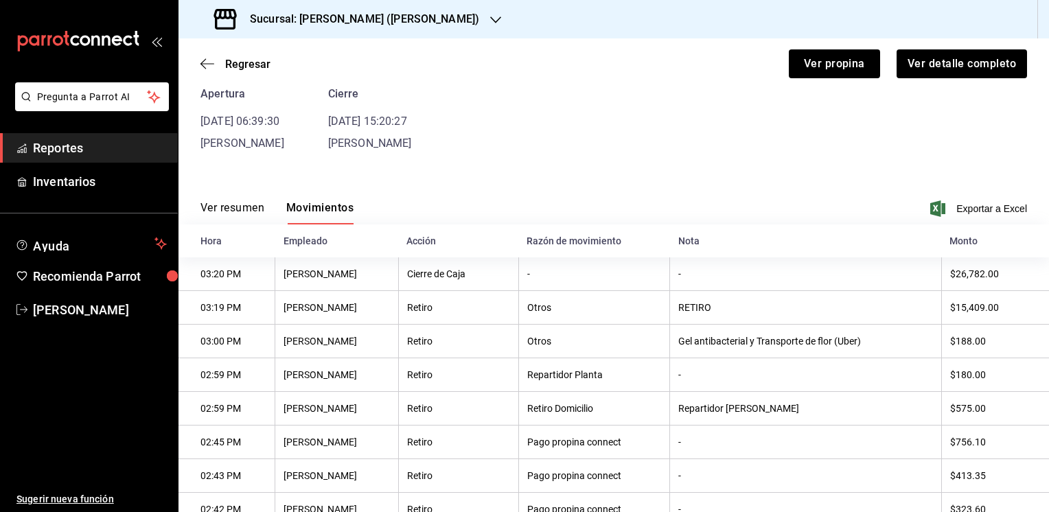
scroll to position [67, 0]
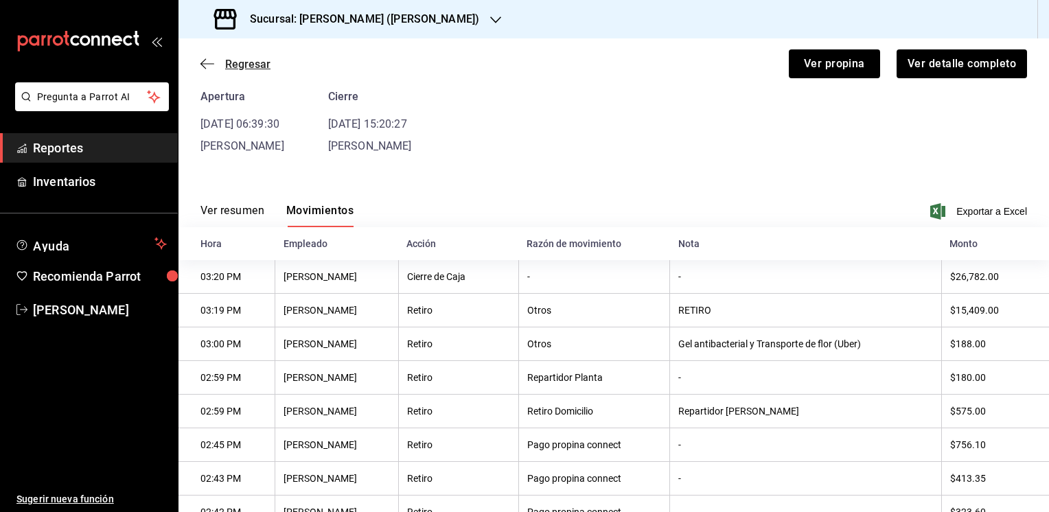
click at [233, 58] on span "Regresar" at bounding box center [247, 64] width 45 height 13
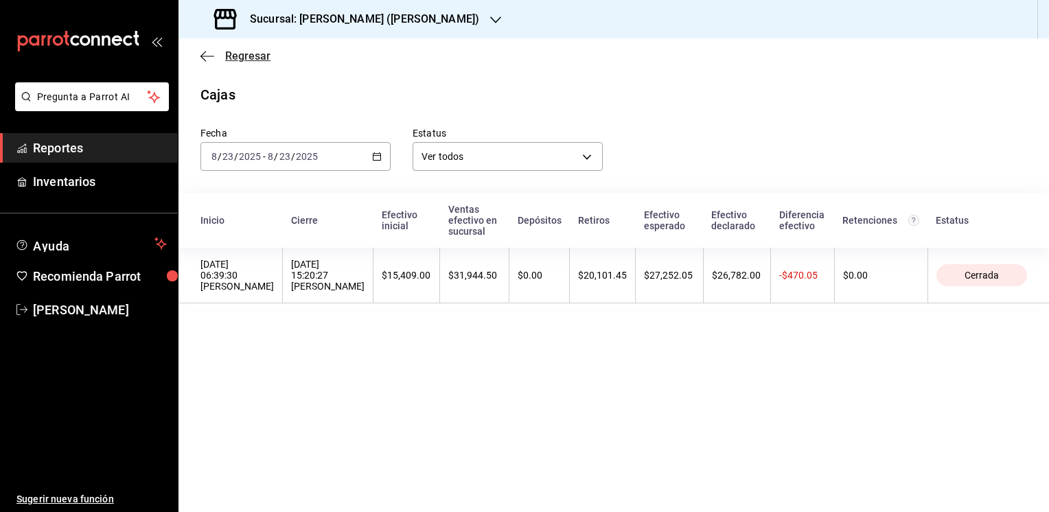
click at [206, 56] on icon "button" at bounding box center [207, 56] width 14 height 12
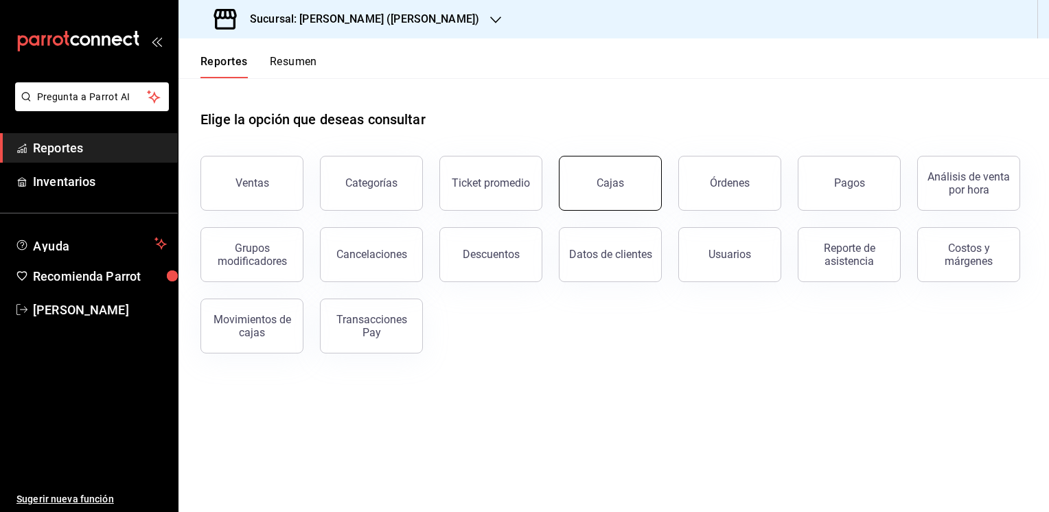
click at [624, 184] on button "Cajas" at bounding box center [610, 183] width 103 height 55
